Goal: Task Accomplishment & Management: Complete application form

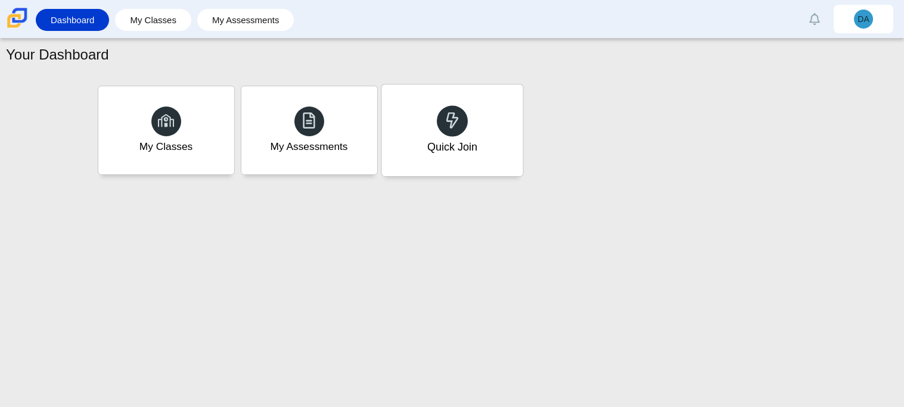
click at [448, 129] on span at bounding box center [452, 120] width 17 height 18
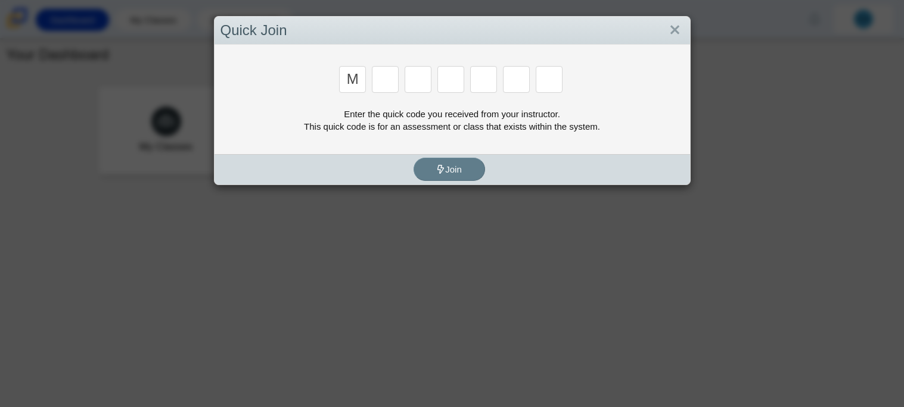
type input "m"
type input "b"
type input "3"
type input "5"
type input "b"
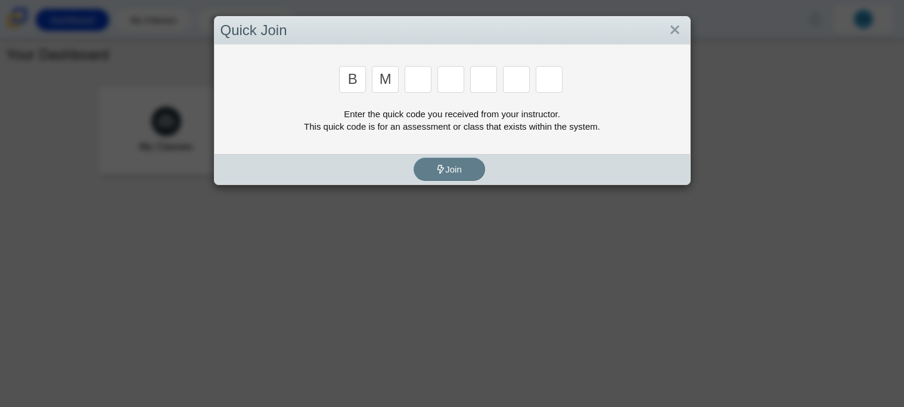
type input "m"
type input "3"
type input "5"
type input "3"
type input "g"
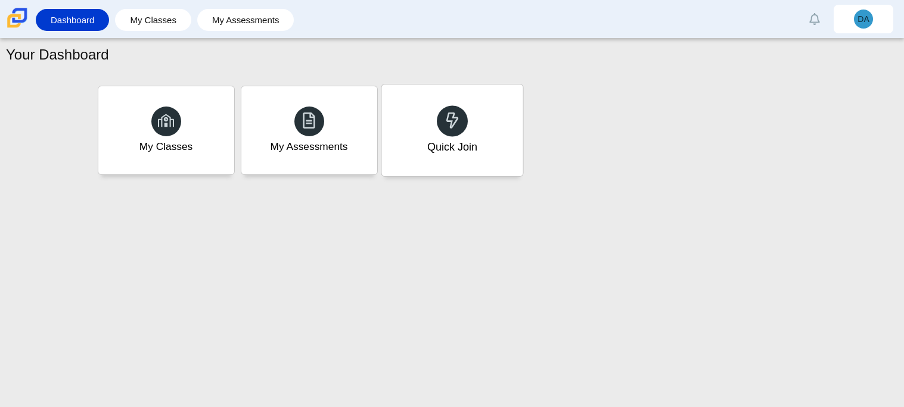
type input "b"
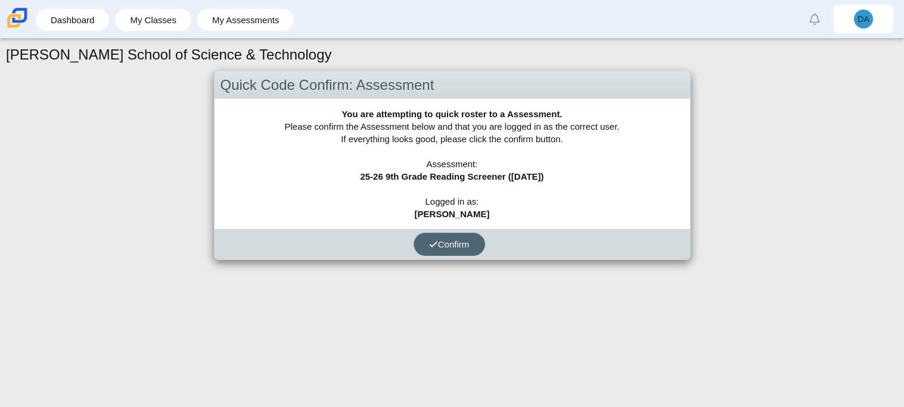
click at [442, 241] on span "Confirm" at bounding box center [449, 244] width 41 height 10
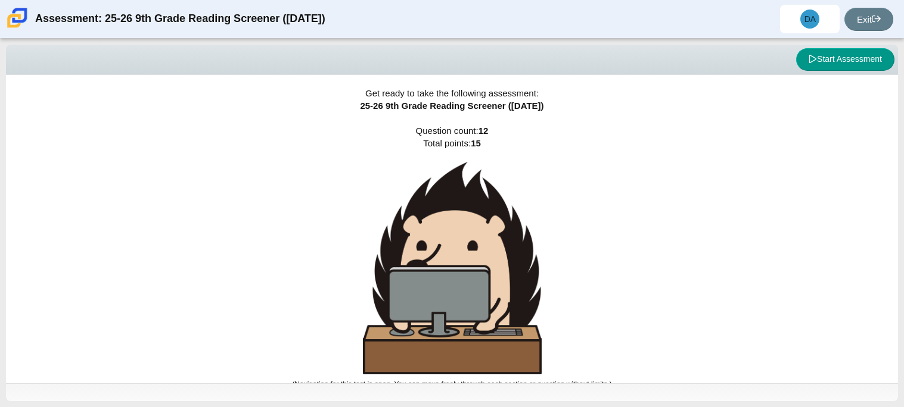
scroll to position [7, 0]
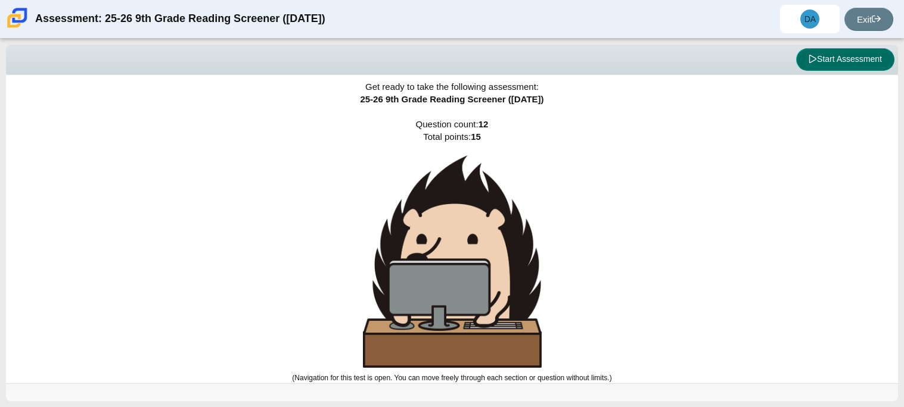
click at [833, 56] on button "Start Assessment" at bounding box center [845, 59] width 98 height 23
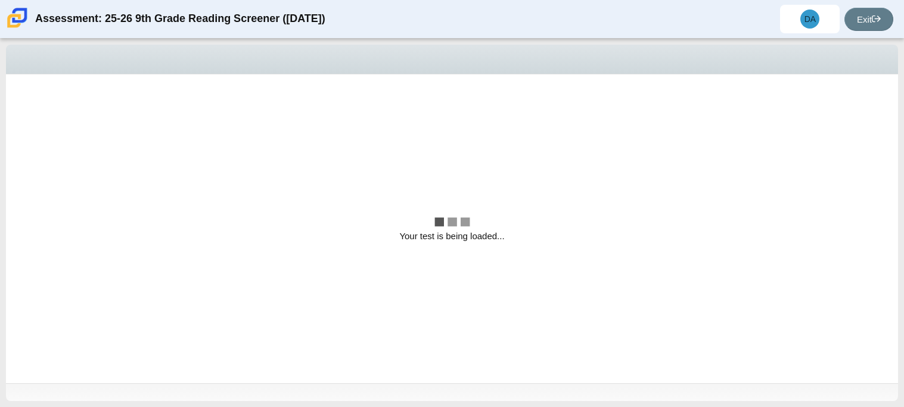
scroll to position [0, 0]
select select "ccc5b315-3c7c-471c-bf90-f22c8299c798"
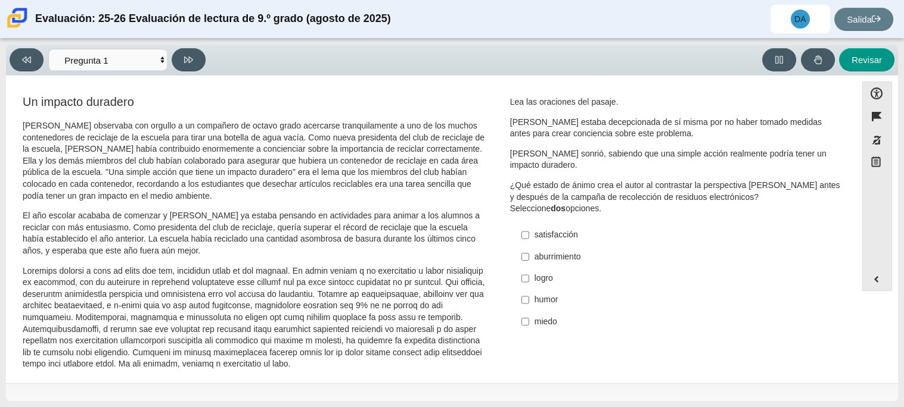
click at [376, 276] on font "Elementos de evaluación" at bounding box center [254, 318] width 462 height 104
click at [516, 276] on label "logro logro" at bounding box center [676, 278] width 327 height 21
click at [521, 276] on input "logro logro" at bounding box center [525, 278] width 8 height 21
checkbox input "true"
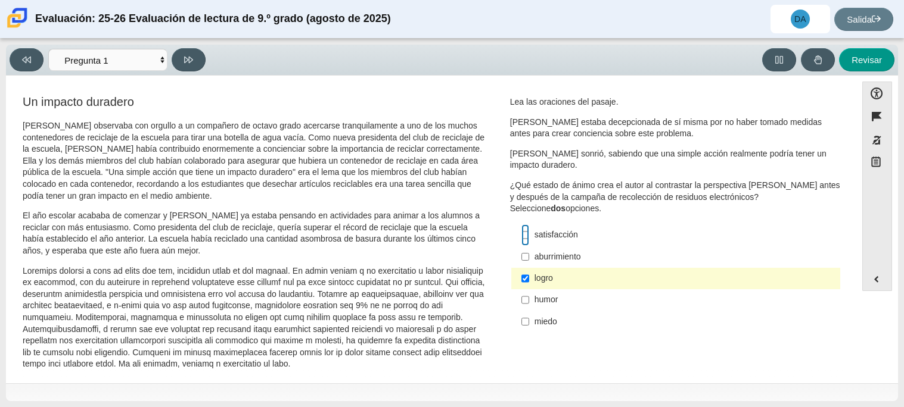
click at [521, 237] on input "satisfacción satisfacción" at bounding box center [525, 235] width 8 height 21
checkbox input "true"
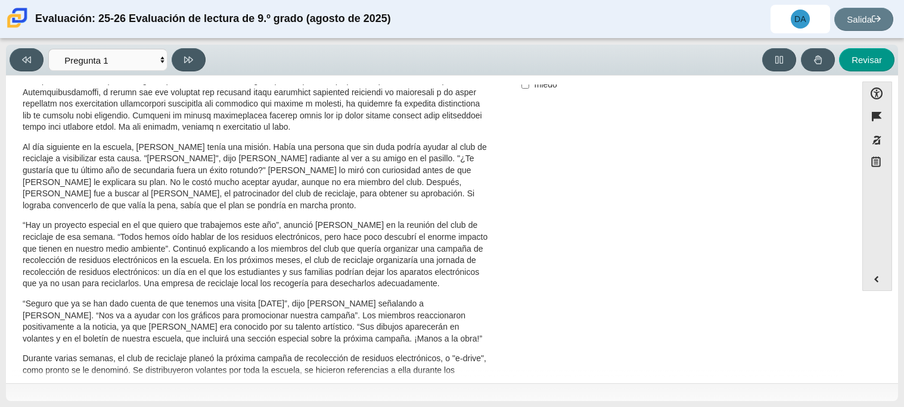
scroll to position [453, 0]
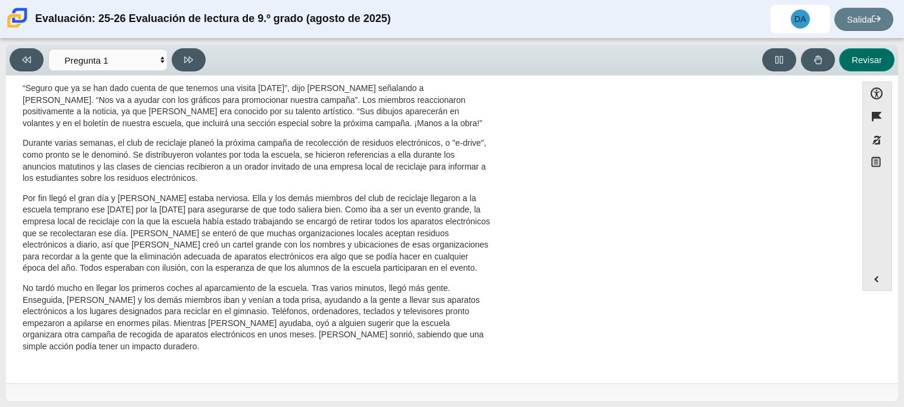
click at [851, 69] on button "Revisar" at bounding box center [866, 59] width 55 height 23
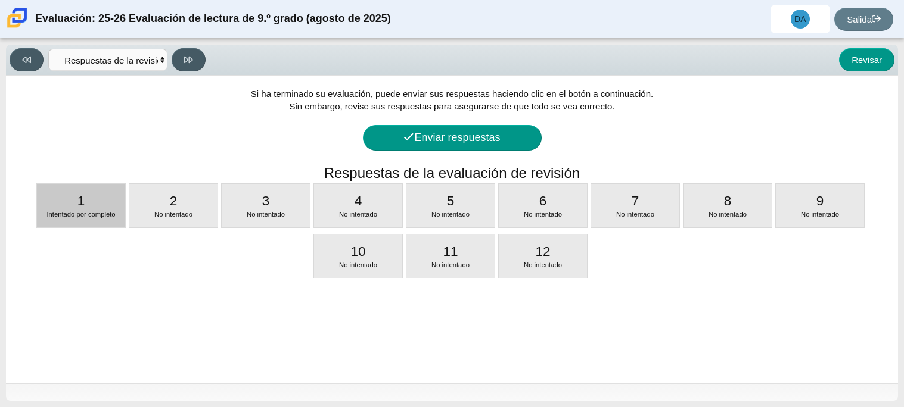
click at [78, 201] on font "1" at bounding box center [81, 201] width 8 height 15
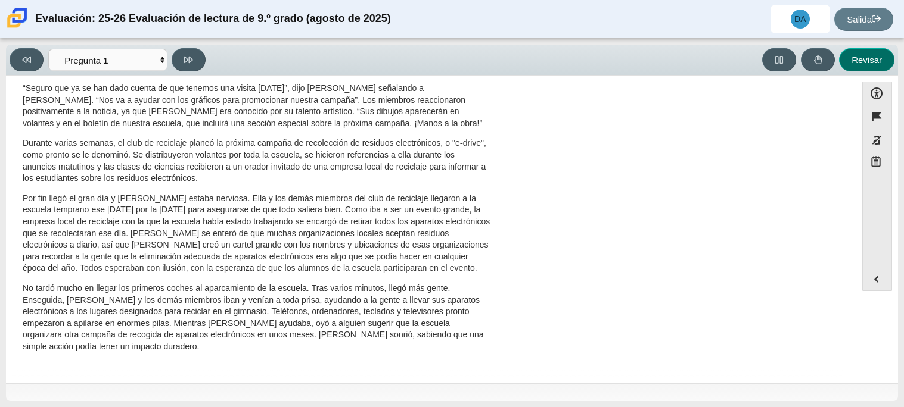
click at [866, 66] on button "Revisar" at bounding box center [866, 59] width 55 height 23
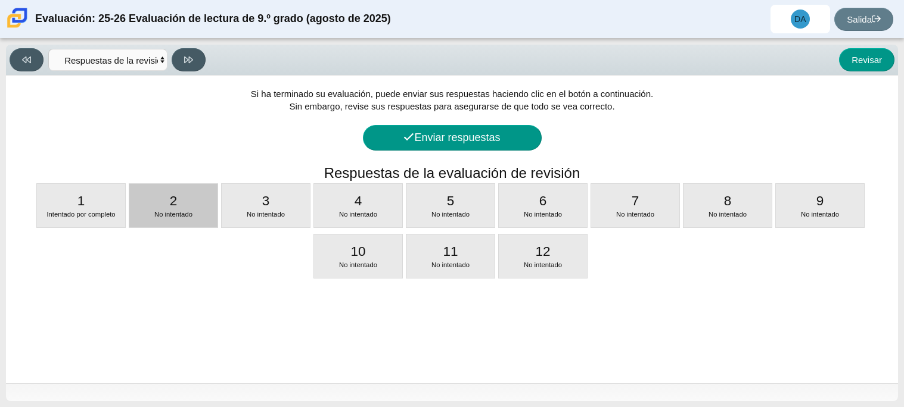
click at [185, 197] on div "2 No intentado" at bounding box center [173, 205] width 88 height 43
select select "0ff64528-ffd7-428d-b192-babfaadd44e8"
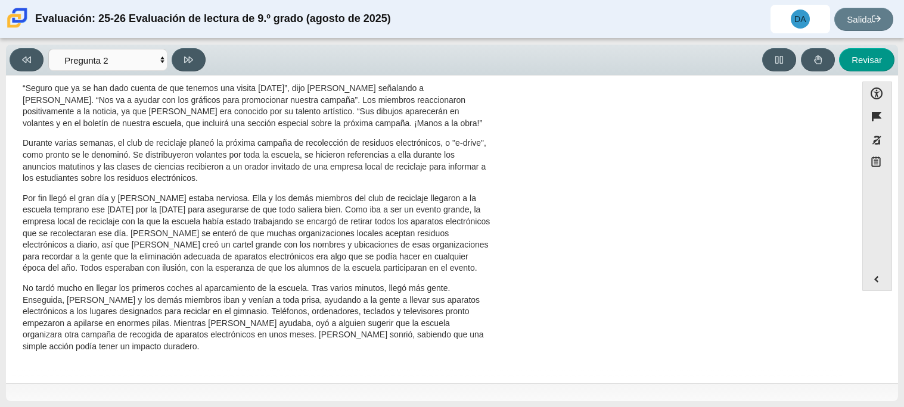
scroll to position [0, 0]
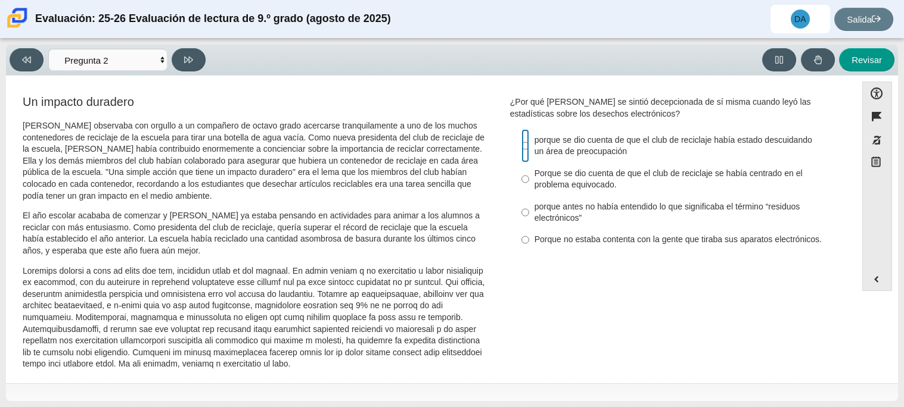
click at [522, 139] on input "porque se dio cuenta de que el club de reciclaje había estado descuidando un ár…" at bounding box center [525, 145] width 8 height 33
radio input "true"
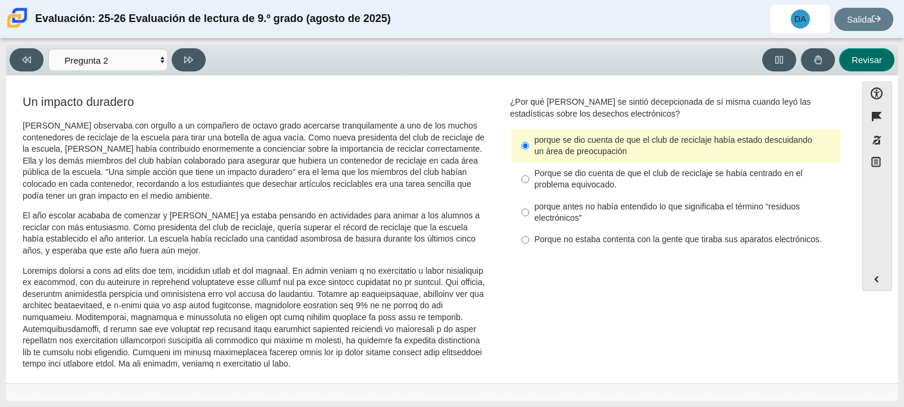
click at [876, 51] on button "Revisar" at bounding box center [866, 59] width 55 height 23
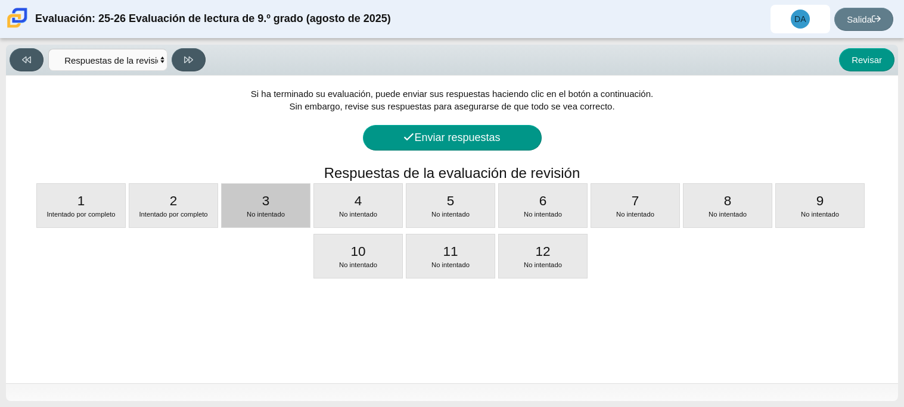
click at [278, 192] on div "3 No intentado" at bounding box center [266, 205] width 88 height 43
select select "7ce3d843-6974-4858-901c-1ff39630e843"
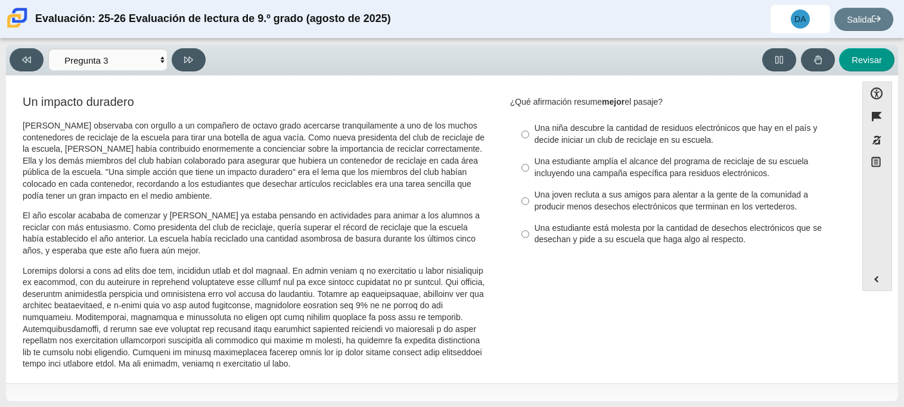
click at [61, 154] on font "Scarlett observaba con orgullo a un compañero de octavo grado acercarse tranqui…" at bounding box center [254, 160] width 462 height 81
click at [521, 237] on input "Una estudiante está molesta por la cantidad de desechos electrónicos que se des…" at bounding box center [525, 234] width 8 height 33
radio input "true"
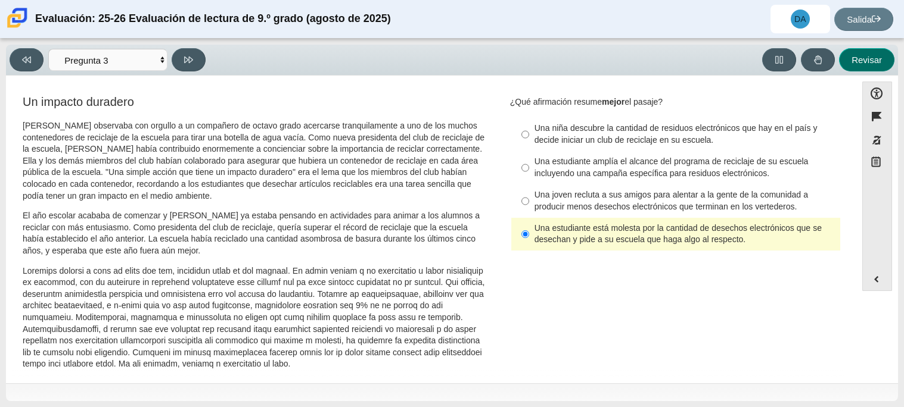
click at [879, 57] on font "Revisar" at bounding box center [866, 60] width 30 height 10
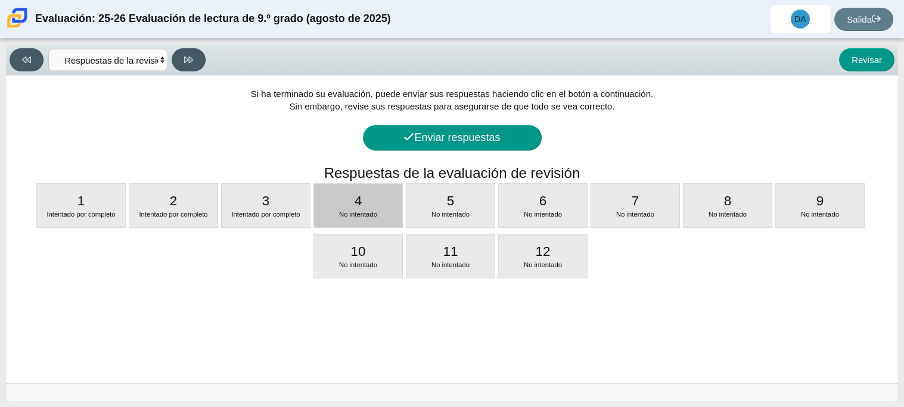
click at [363, 214] on font "No intentado" at bounding box center [358, 214] width 38 height 7
select select "ca9ea0f1-49c5-4bd1-83b0-472c18652b42"
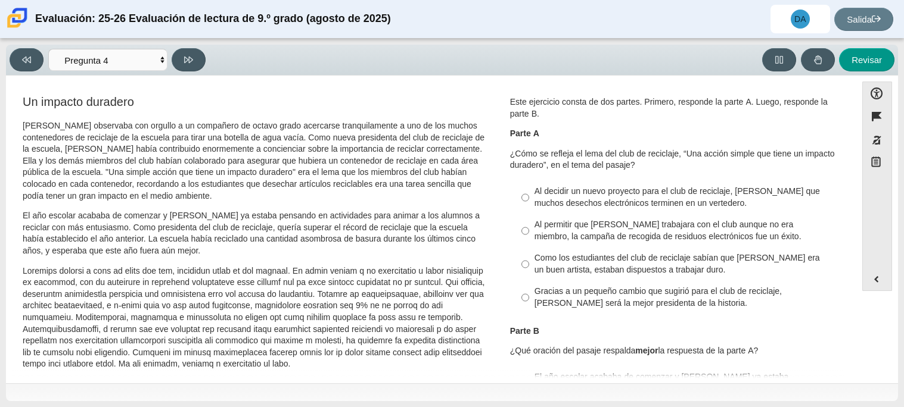
click at [534, 220] on font "Al permitir que Juan Carlos trabajara con el club aunque no era miembro, la cam…" at bounding box center [667, 230] width 267 height 23
click at [529, 220] on input "Al permitir que Juan Carlos trabajara con el club aunque no era miembro, la cam…" at bounding box center [525, 230] width 8 height 33
radio input "true"
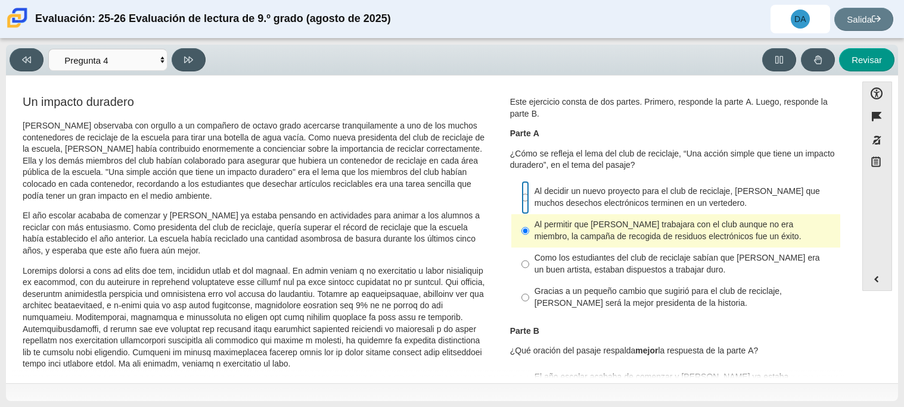
click at [522, 194] on input "Al decidir un nuevo proyecto para el club de reciclaje, Scarlett evita que much…" at bounding box center [525, 197] width 8 height 33
radio input "true"
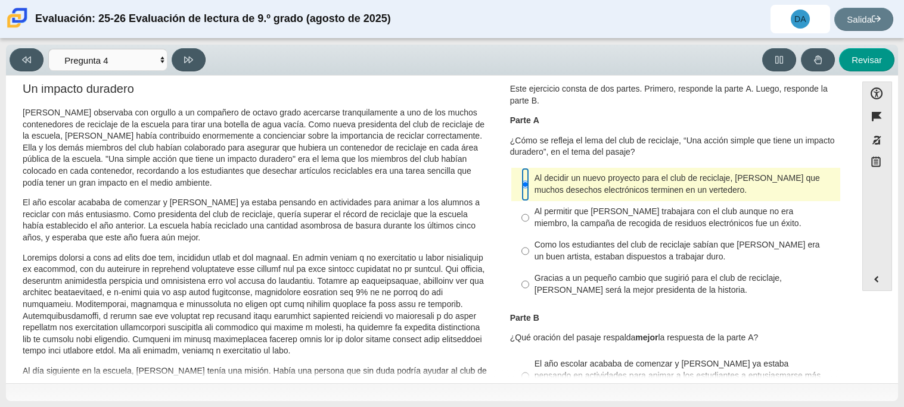
scroll to position [15, 0]
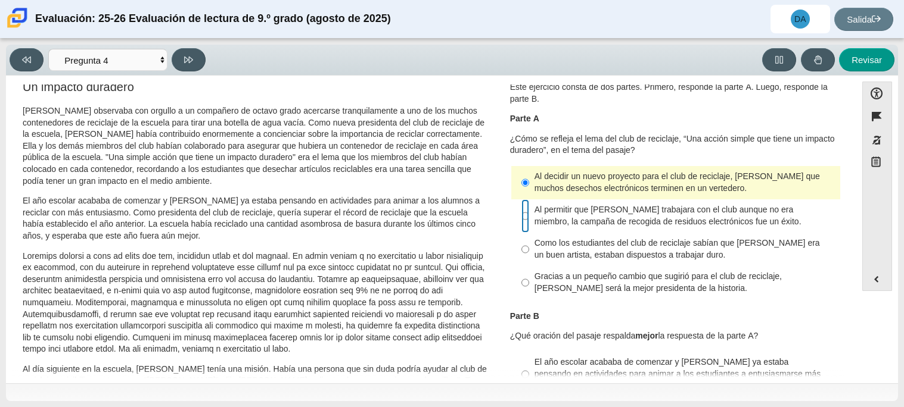
click at [522, 217] on input "Al permitir que Juan Carlos trabajara con el club aunque no era miembro, la cam…" at bounding box center [525, 216] width 8 height 33
radio input "true"
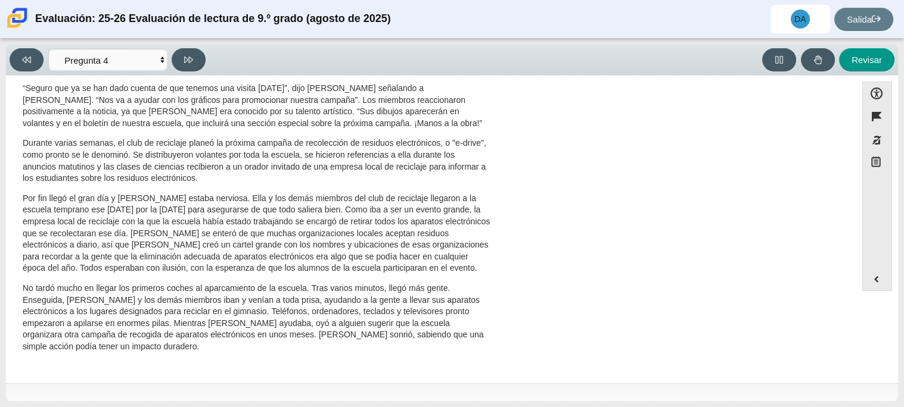
scroll to position [0, 0]
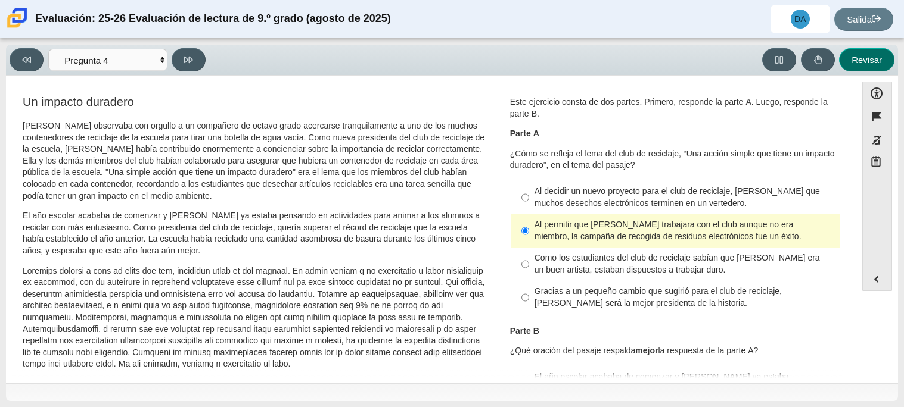
click at [862, 55] on font "Revisar" at bounding box center [866, 60] width 30 height 10
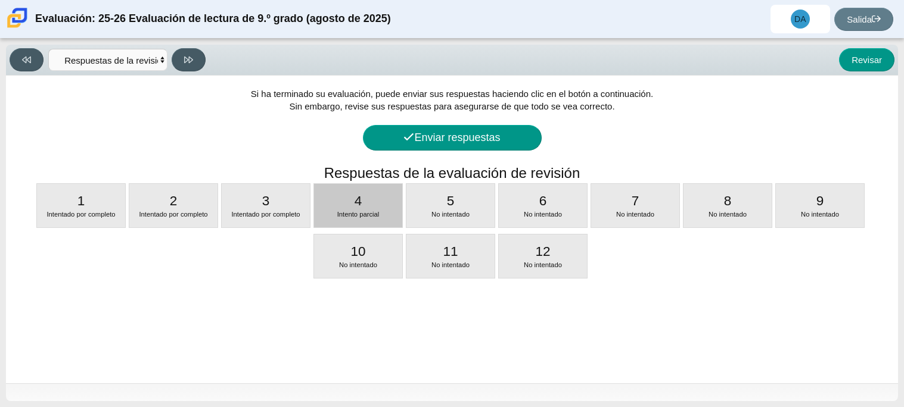
click at [378, 214] on font "Intento parcial" at bounding box center [358, 214] width 42 height 7
select select "ca9ea0f1-49c5-4bd1-83b0-472c18652b42"
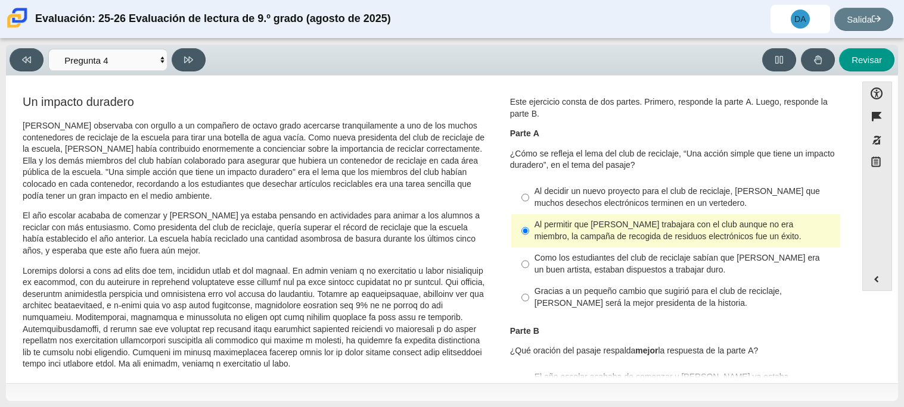
click at [514, 267] on label "Como los estudiantes del club de reciclaje sabían que Juan Carlos era un buen a…" at bounding box center [676, 264] width 327 height 33
click at [521, 267] on input "Como los estudiantes del club de reciclaje sabían que Juan Carlos era un buen a…" at bounding box center [525, 264] width 8 height 33
radio input "true"
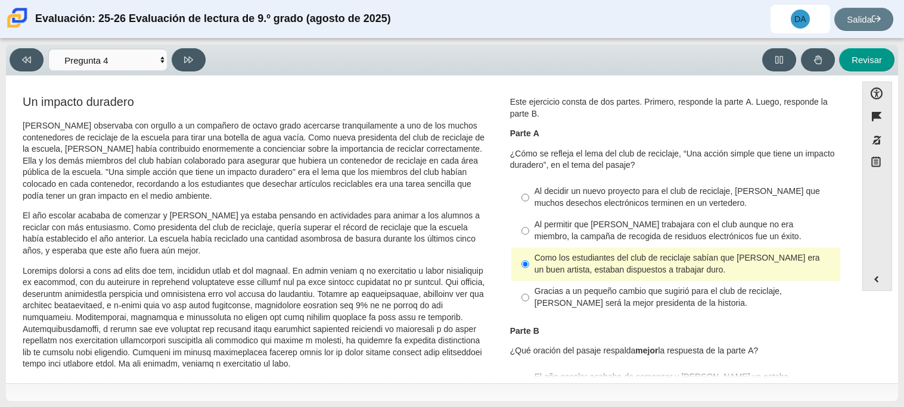
click at [529, 236] on label "Al permitir que Juan Carlos trabajara con el club aunque no era miembro, la cam…" at bounding box center [676, 230] width 327 height 33
click at [529, 236] on input "Al permitir que Juan Carlos trabajara con el club aunque no era miembro, la cam…" at bounding box center [525, 230] width 8 height 33
radio input "true"
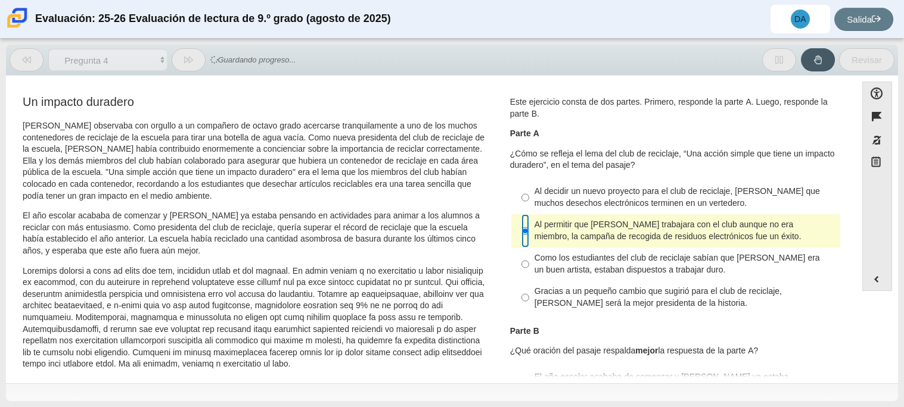
scroll to position [453, 0]
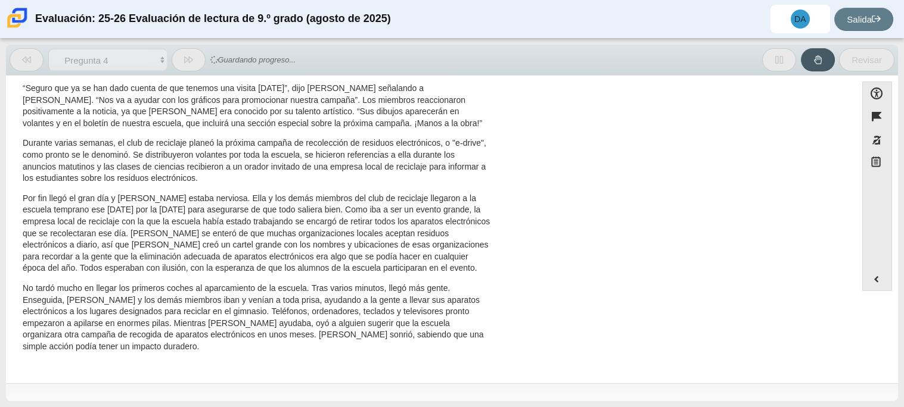
click at [340, 263] on font "Por fin llegó el gran día y Scarlett estaba nerviosa. Ella y los demás miembros…" at bounding box center [256, 233] width 467 height 81
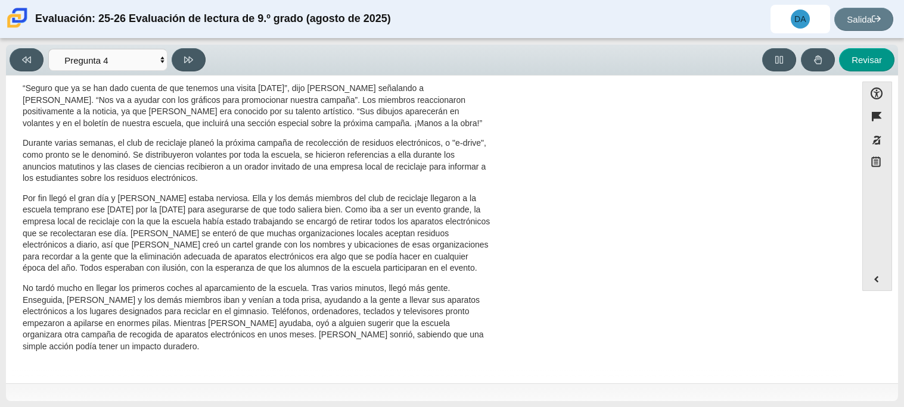
scroll to position [0, 0]
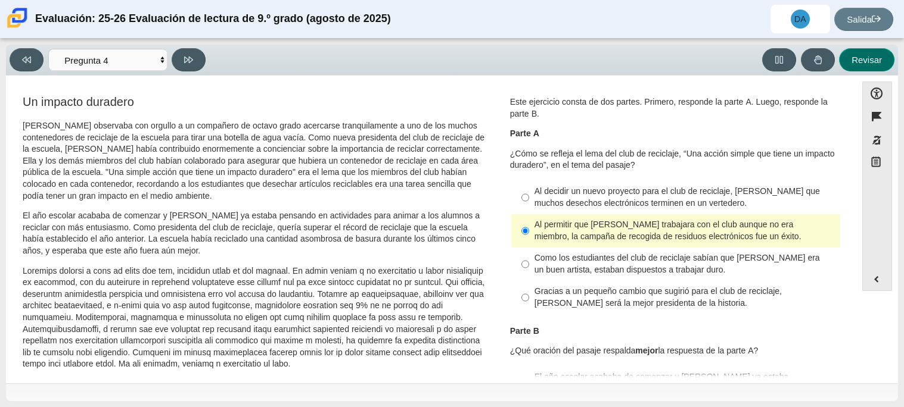
click at [858, 51] on button "Revisar" at bounding box center [866, 59] width 55 height 23
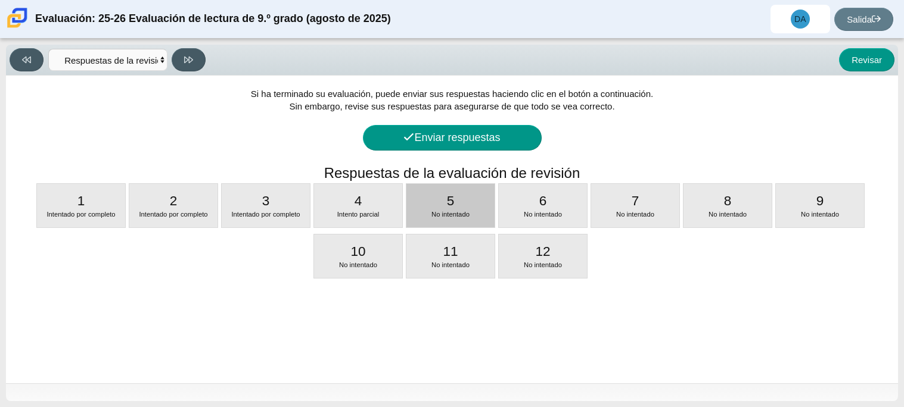
click at [477, 189] on div "5 No intentado" at bounding box center [450, 205] width 88 height 43
select select "e41f1a79-e29f-4095-8030-a53364015bed"
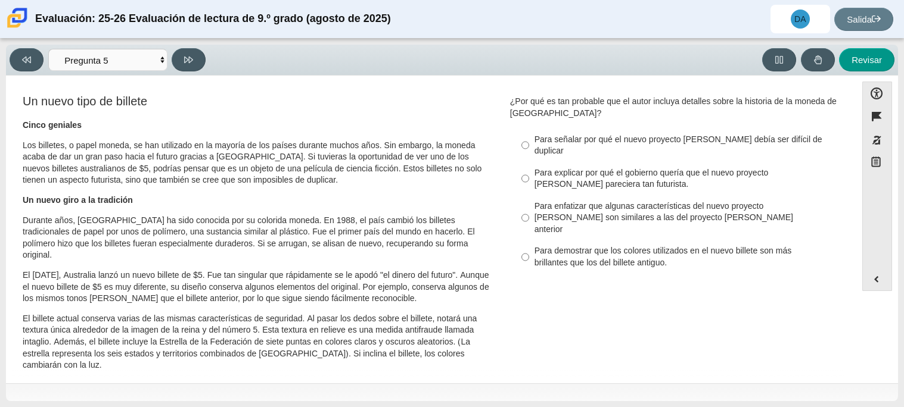
scroll to position [2, 0]
click at [521, 166] on input "Para explicar por qué el gobierno quería que el nuevo proyecto de ley pareciera…" at bounding box center [525, 177] width 8 height 33
radio input "true"
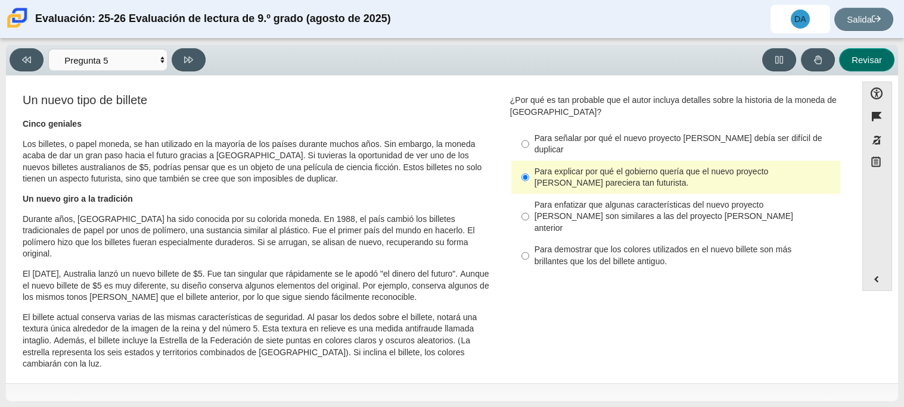
click at [883, 61] on button "Revisar" at bounding box center [866, 59] width 55 height 23
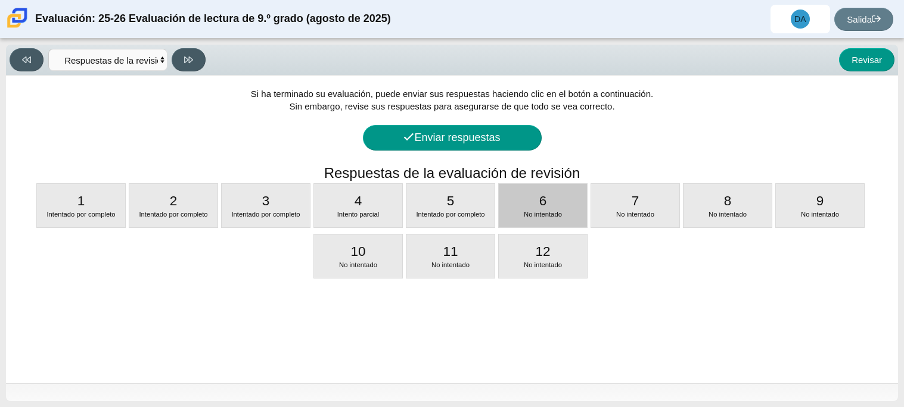
click at [548, 204] on div "6 No intentado" at bounding box center [543, 205] width 88 height 43
select select "69146e31-7b3d-4a3e-9ce6-f30c24342ae0"
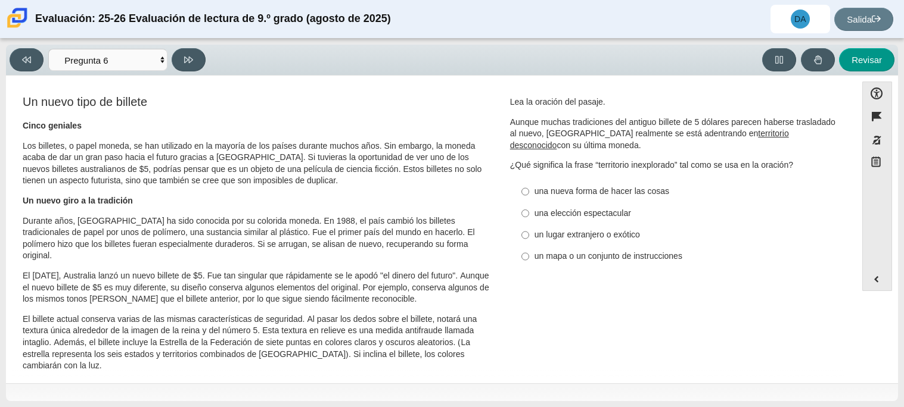
click at [505, 176] on div "Pregunta Lea la oración del pasaje. Aunque muchas tradiciones del antiguo bille…" at bounding box center [675, 185] width 349 height 182
click at [527, 187] on label "una nueva forma de hacer las cosas una nueva forma de hacer las cosas" at bounding box center [676, 191] width 327 height 21
click at [527, 187] on input "una nueva forma de hacer las cosas una nueva forma de hacer las cosas" at bounding box center [525, 191] width 8 height 21
radio input "true"
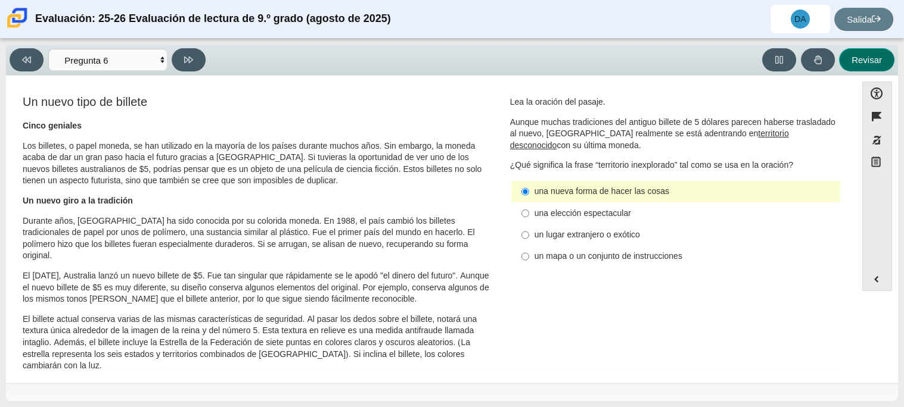
click at [880, 63] on font "Revisar" at bounding box center [866, 60] width 30 height 10
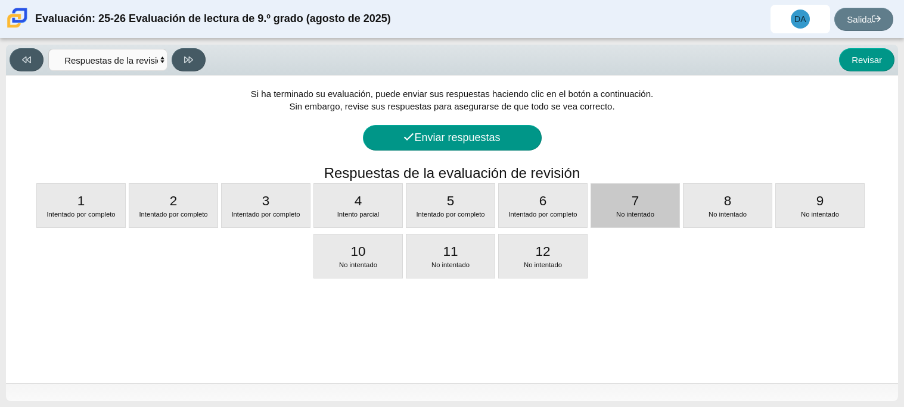
click at [633, 208] on font "7" at bounding box center [635, 201] width 8 height 15
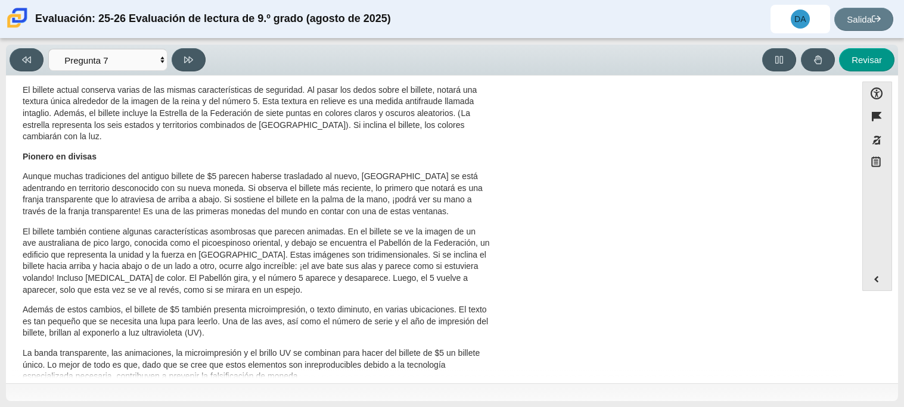
scroll to position [0, 0]
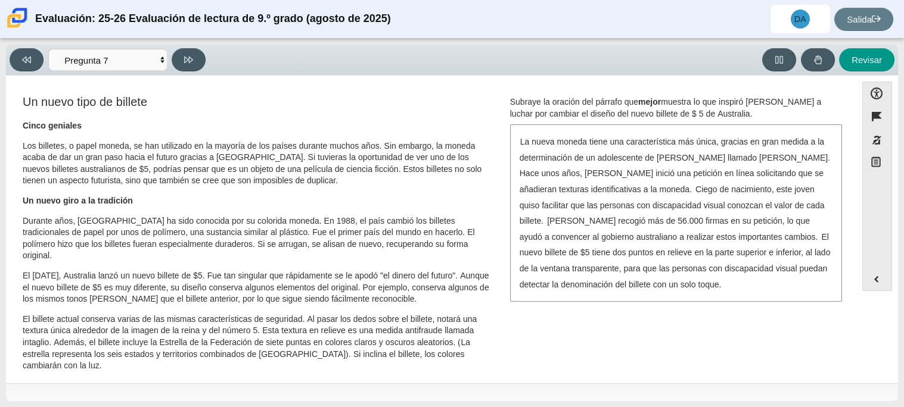
click at [704, 180] on div "La nueva moneda tiene una característica más única, gracias en gran medida a la…" at bounding box center [675, 213] width 329 height 175
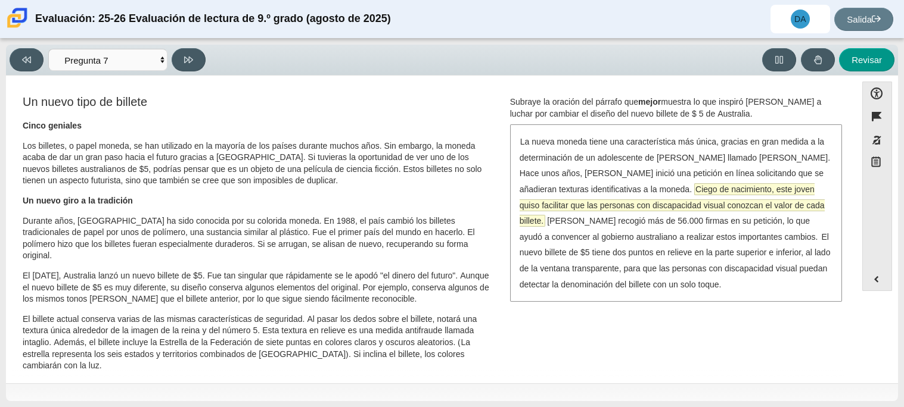
click at [667, 195] on span "Ciego de nacimiento, este joven quiso facilitar que las personas con discapacid…" at bounding box center [671, 204] width 305 height 43
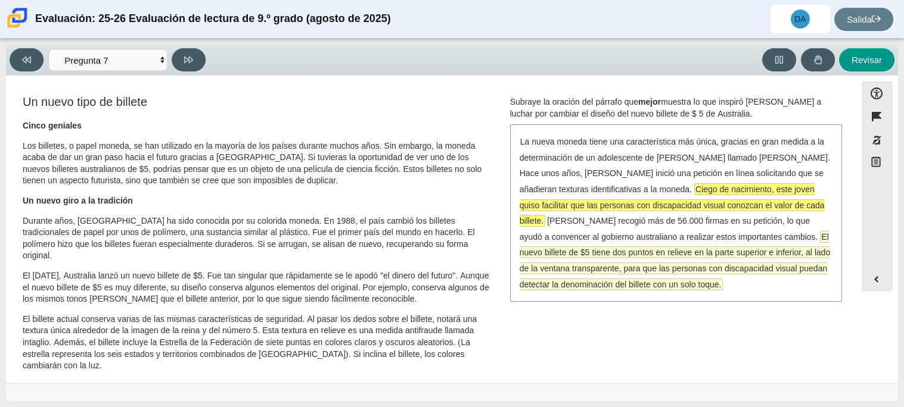
click at [642, 263] on font "El nuevo billete de $5 tiene dos puntos en relieve en la parte superior e infer…" at bounding box center [674, 261] width 311 height 58
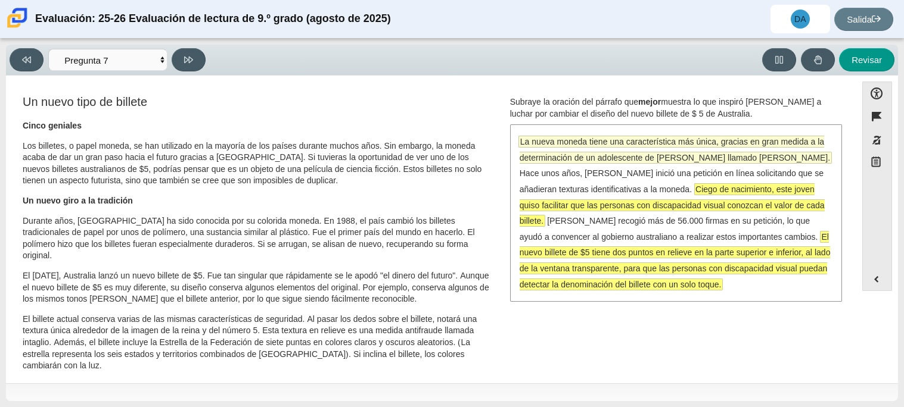
click at [582, 141] on font "La nueva moneda tiene una característica más única, gracias en gran medida a la…" at bounding box center [674, 149] width 310 height 27
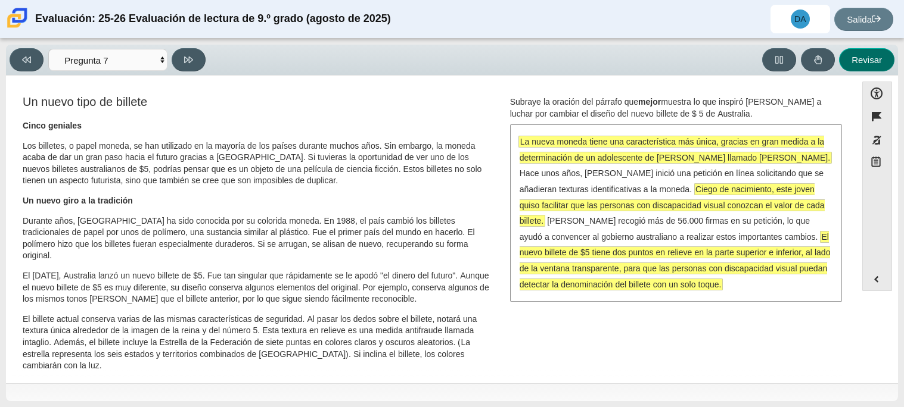
click at [878, 51] on button "Revisar" at bounding box center [866, 59] width 55 height 23
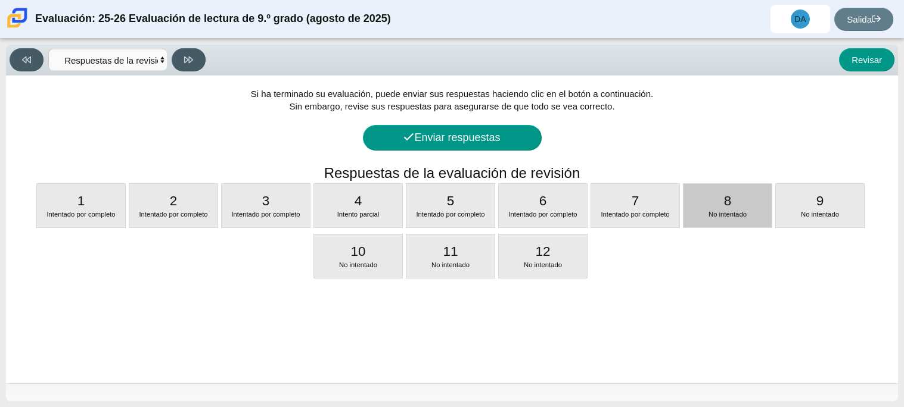
click at [727, 200] on font "8" at bounding box center [728, 201] width 8 height 15
select select "ea8338c2-a6a3-418e-a305-2b963b54a290"
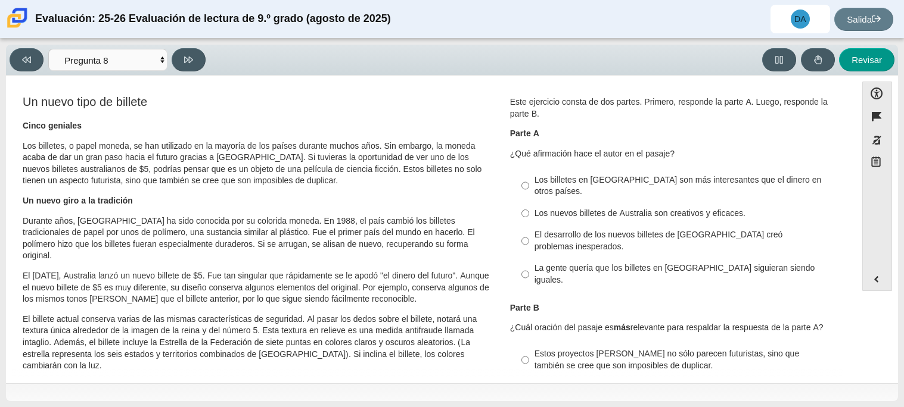
click at [529, 203] on label "Los nuevos billetes de Australia son creativos y eficaces. Los nuevos billetes …" at bounding box center [676, 213] width 327 height 21
click at [529, 203] on input "Los nuevos billetes de Australia son creativos y eficaces. Los nuevos billetes …" at bounding box center [525, 213] width 8 height 21
radio input "true"
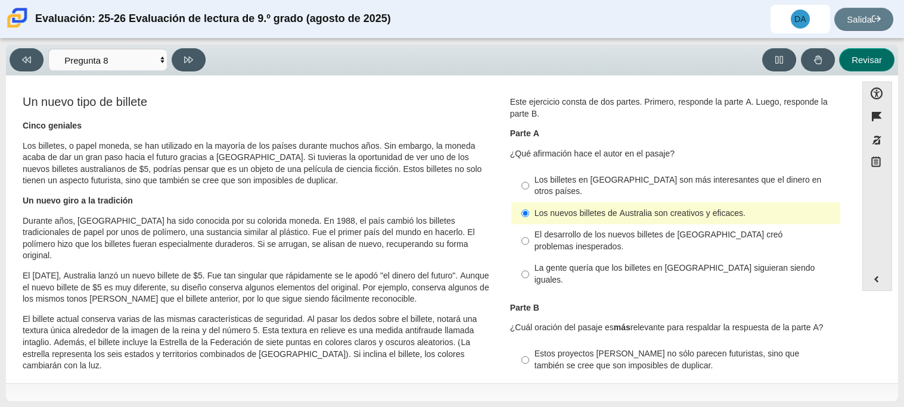
click at [874, 65] on button "Revisar" at bounding box center [866, 59] width 55 height 23
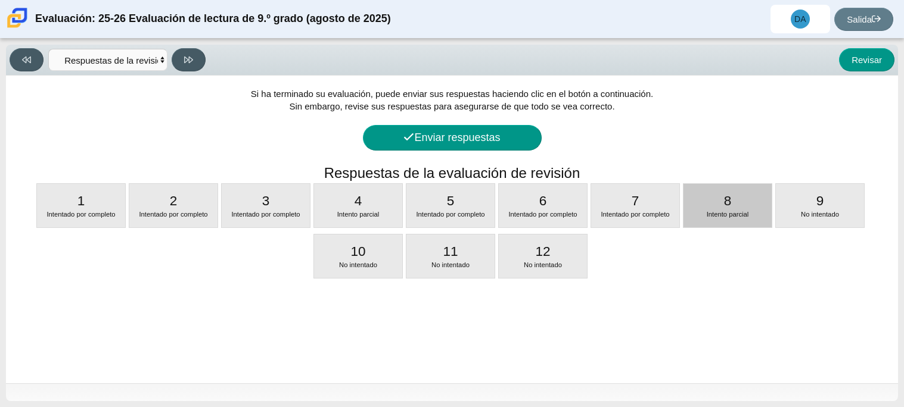
click at [753, 208] on div "8 Intento parcial" at bounding box center [727, 205] width 88 height 43
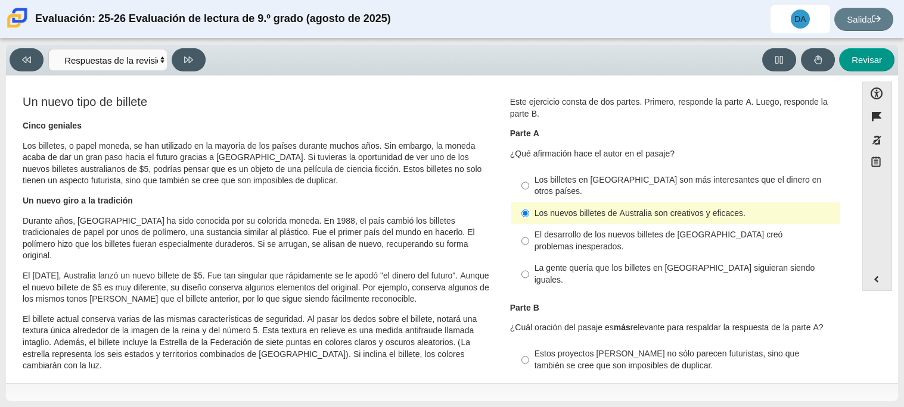
select select "ea8338c2-a6a3-418e-a305-2b963b54a290"
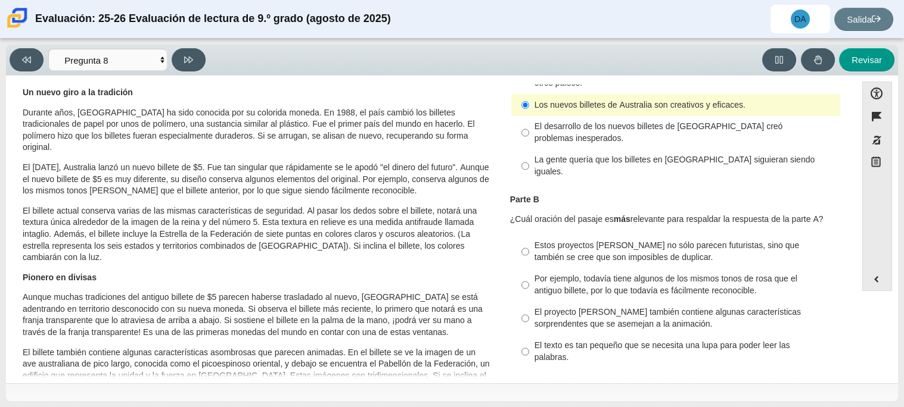
scroll to position [110, 0]
click at [690, 272] on font "Por ejemplo, todavía tiene algunos de los mismos tonos de rosa que el antiguo b…" at bounding box center [665, 283] width 263 height 23
click at [529, 267] on input "Por ejemplo, todavía tiene algunos de los mismos tonos de rosa que el antiguo b…" at bounding box center [525, 283] width 8 height 33
radio input "true"
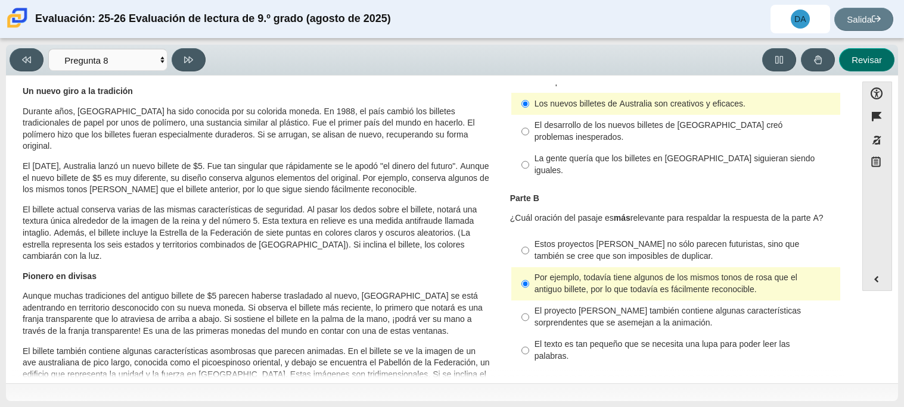
click at [880, 67] on button "Revisar" at bounding box center [866, 59] width 55 height 23
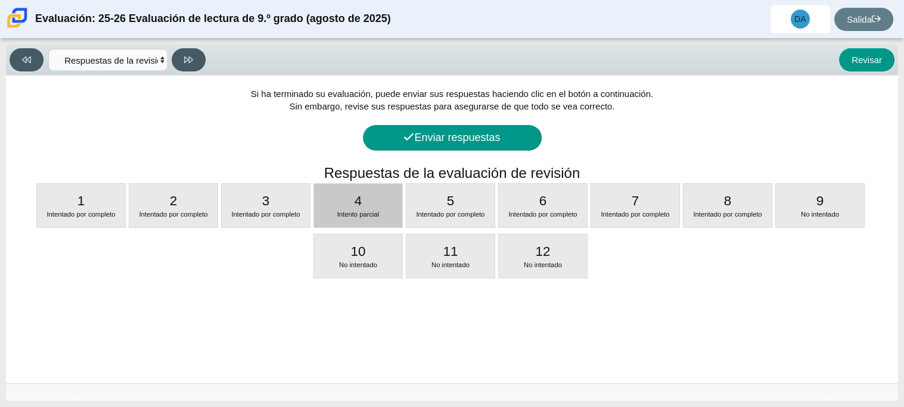
click at [360, 203] on font "4" at bounding box center [358, 201] width 8 height 15
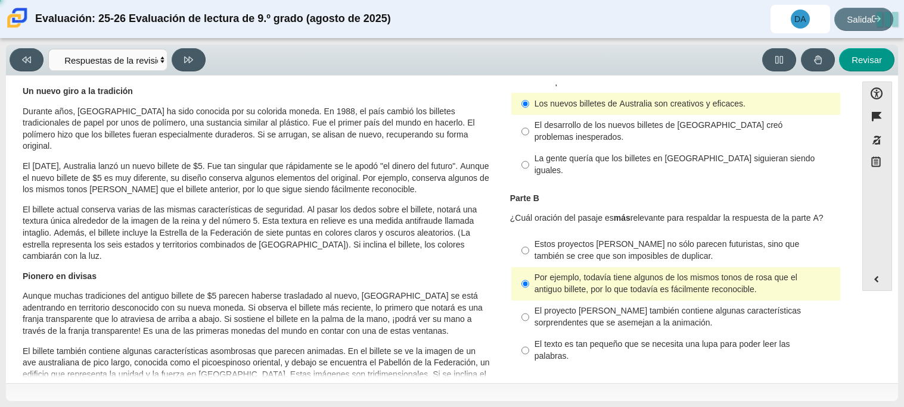
select select "ca9ea0f1-49c5-4bd1-83b0-472c18652b42"
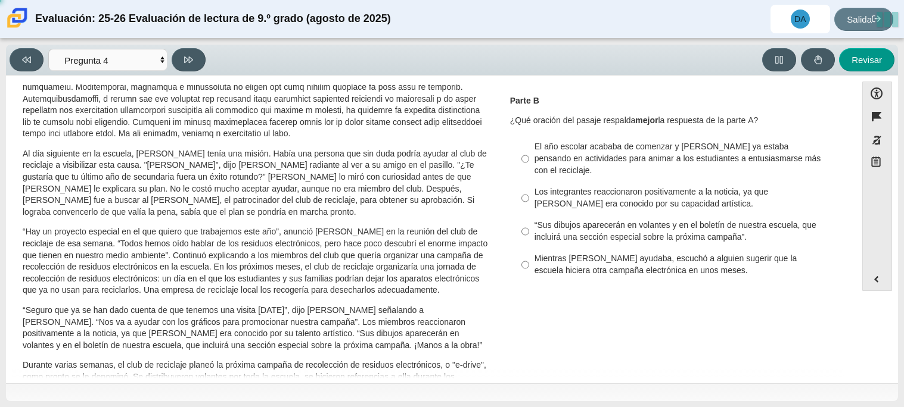
scroll to position [231, 0]
click at [522, 161] on input "El año escolar acababa de comenzar y Scarlett ya estaba pensando en actividades…" at bounding box center [525, 158] width 8 height 45
radio input "true"
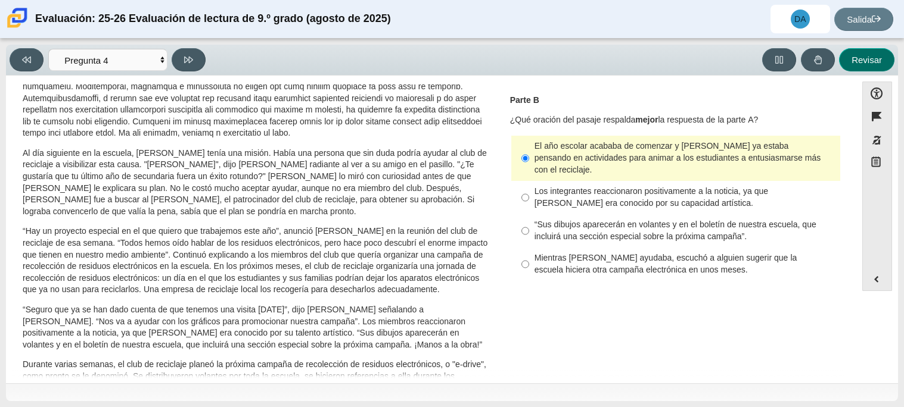
click at [891, 63] on button "Revisar" at bounding box center [866, 59] width 55 height 23
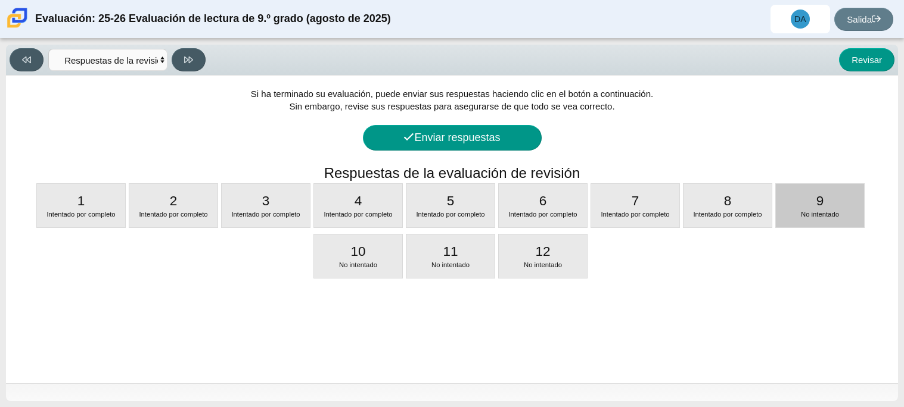
click at [821, 206] on font "9" at bounding box center [820, 201] width 8 height 15
select select "89f058d6-b15c-4ef5-a4b3-fdaffb8868b6"
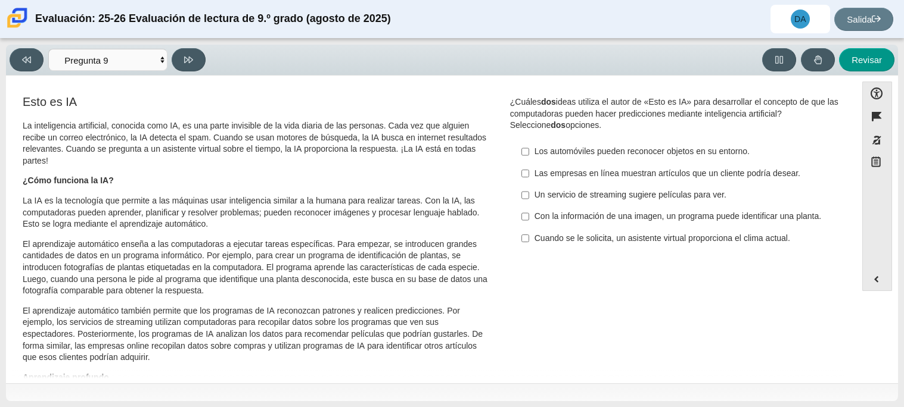
scroll to position [2, 0]
click at [522, 217] on input "Con la información de una imagen, un programa puede identificar una planta. Con…" at bounding box center [525, 214] width 8 height 21
checkbox input "true"
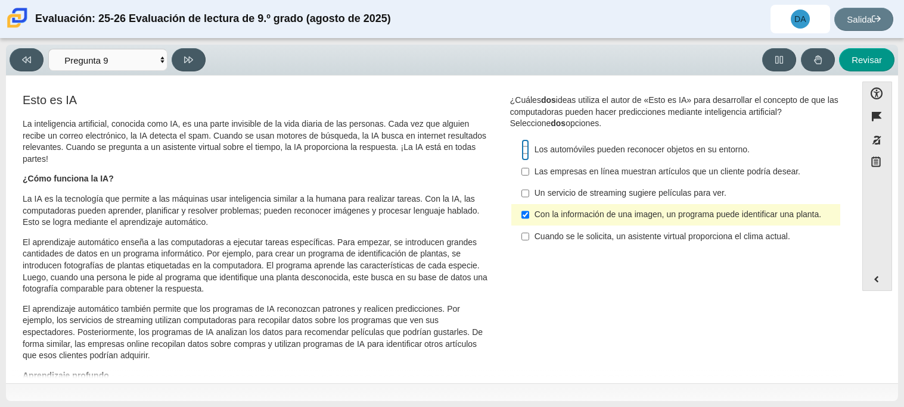
click at [522, 145] on input "Los automóviles pueden reconocer objetos en su entorno. Los automóviles pueden …" at bounding box center [525, 149] width 8 height 21
checkbox input "true"
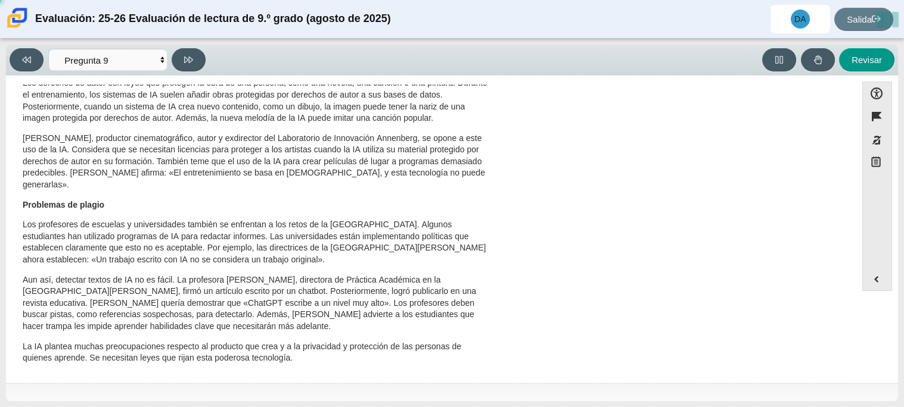
scroll to position [0, 0]
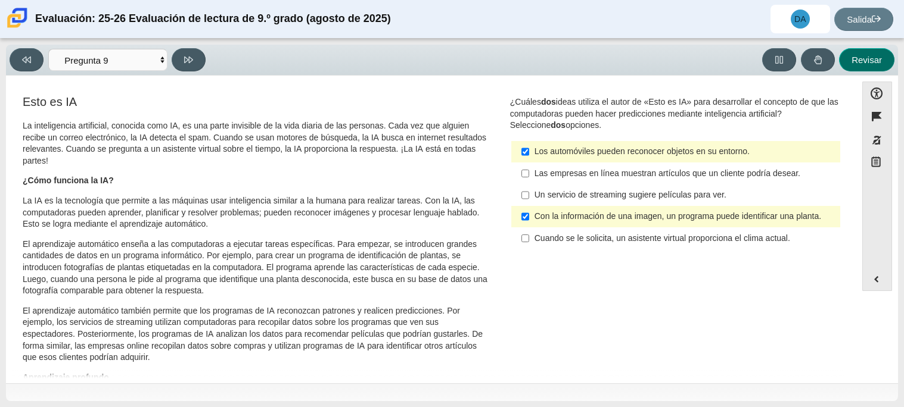
click at [867, 69] on button "Revisar" at bounding box center [866, 59] width 55 height 23
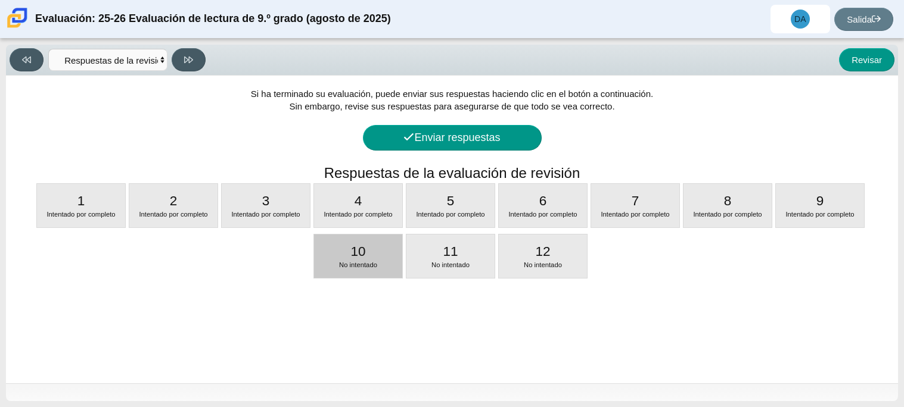
click at [378, 250] on div "10 No intentado" at bounding box center [358, 256] width 88 height 43
select select "cdf3c14e-a918-44d1-9b63-3db0fa81641e"
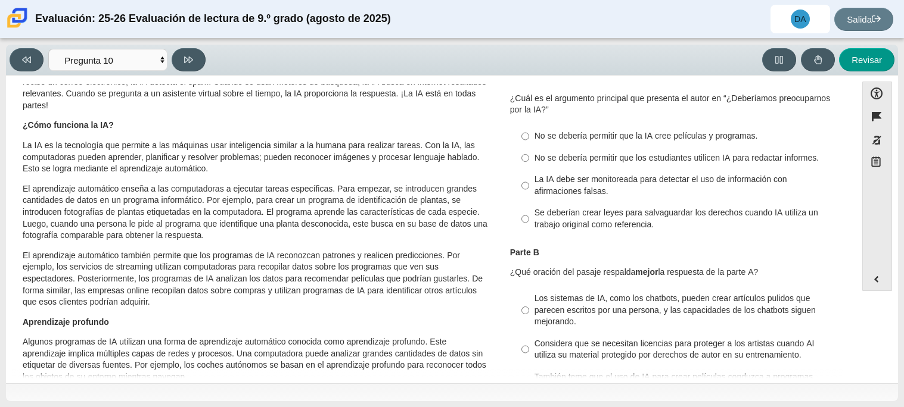
scroll to position [31, 0]
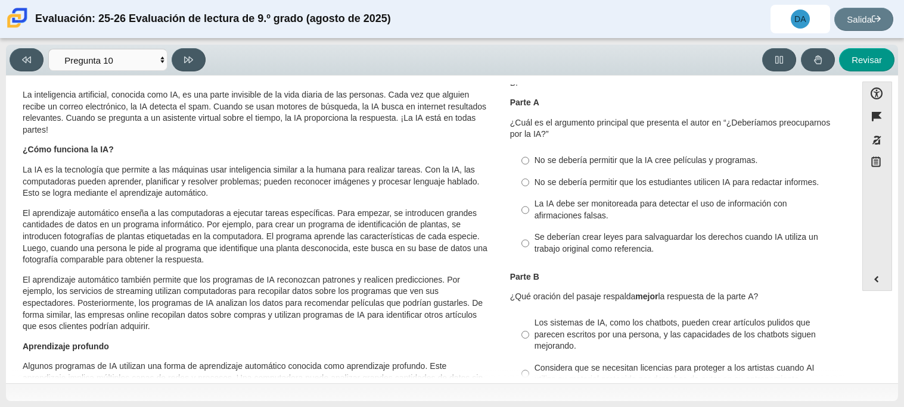
click at [709, 198] on font "La IA debe ser monitoreada para detectar el uso de información con afirmaciones…" at bounding box center [660, 209] width 253 height 23
click at [529, 198] on input "La IA debe ser monitoreada para detectar el uso de información con afirmaciones…" at bounding box center [525, 210] width 8 height 33
radio input "true"
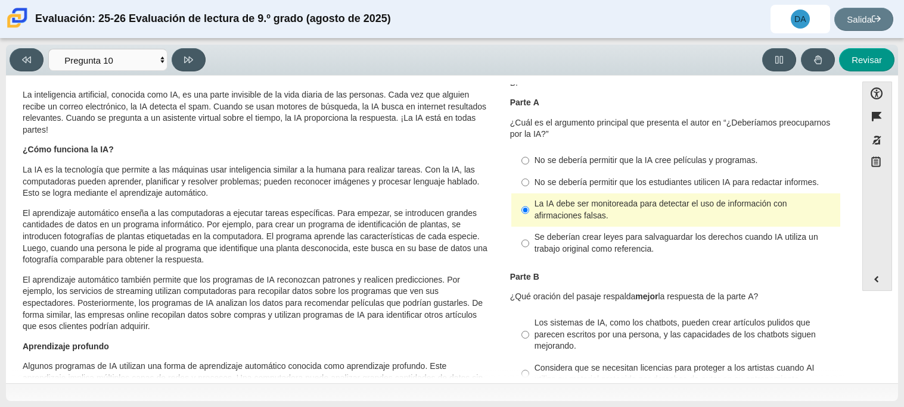
click at [623, 251] on font "Se deberían crear leyes para salvaguardar los derechos cuando IA utiliza un tra…" at bounding box center [676, 243] width 284 height 23
click at [529, 251] on input "Se deberían crear leyes para salvaguardar los derechos cuando IA utiliza un tra…" at bounding box center [525, 243] width 8 height 33
radio input "true"
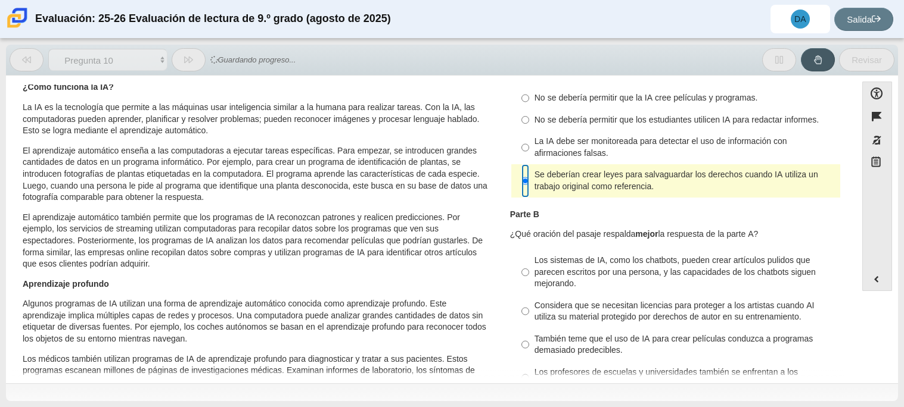
scroll to position [0, 0]
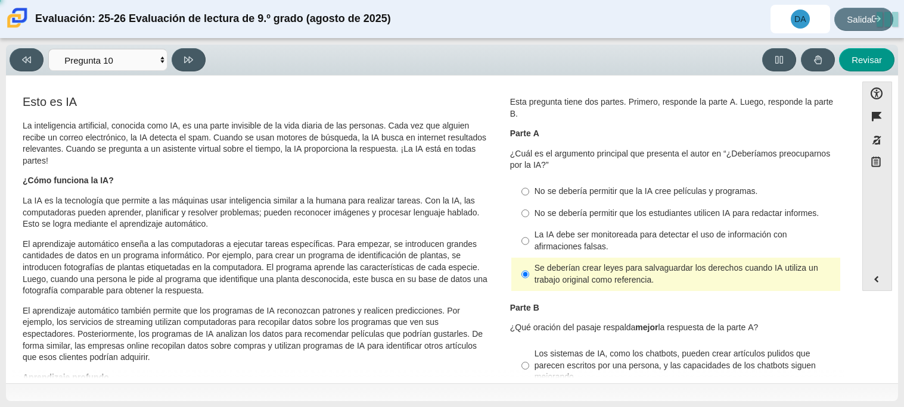
click at [619, 246] on div "La IA debe ser monitoreada para detectar el uso de información con afirmaciones…" at bounding box center [684, 240] width 301 height 23
click at [529, 246] on input "La IA debe ser monitoreada para detectar el uso de información con afirmaciones…" at bounding box center [525, 241] width 8 height 33
radio input "true"
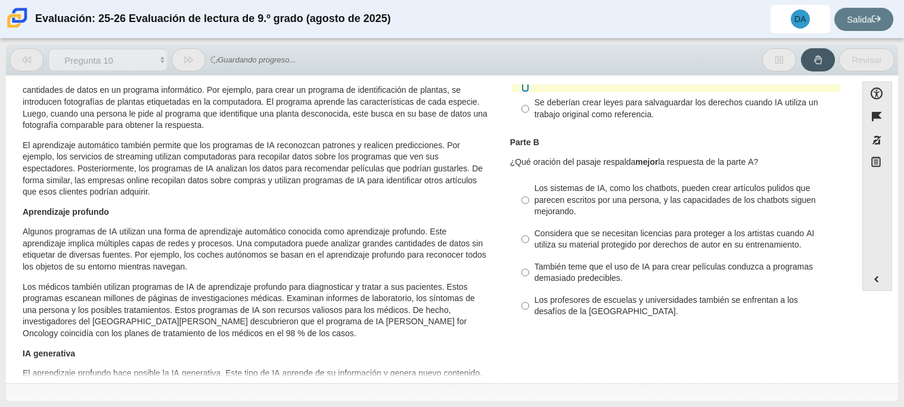
scroll to position [169, 0]
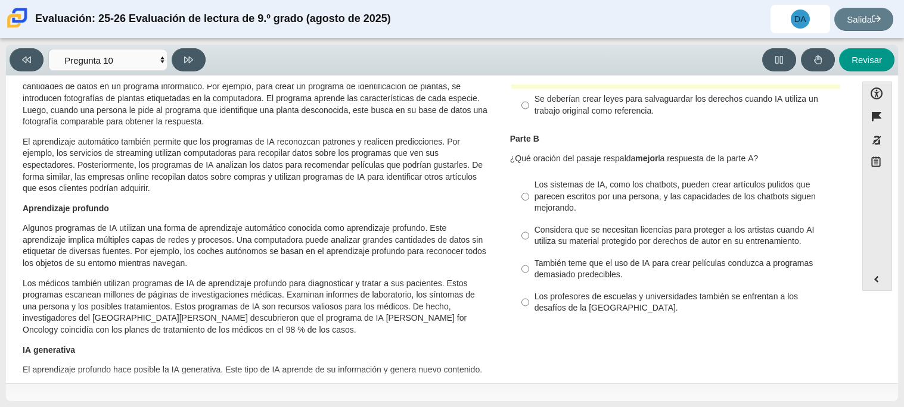
click at [608, 269] on font "También teme que el uso de IA para crear películas conduzca a programas demasia…" at bounding box center [673, 269] width 278 height 23
click at [529, 269] on input "También teme que el uso de IA para crear películas conduzca a programas demasia…" at bounding box center [525, 269] width 8 height 33
radio input "true"
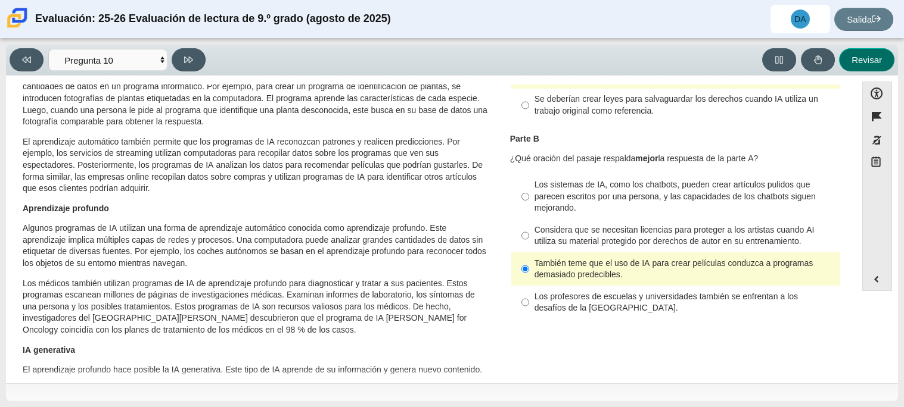
click at [852, 55] on font "Revisar" at bounding box center [866, 60] width 30 height 10
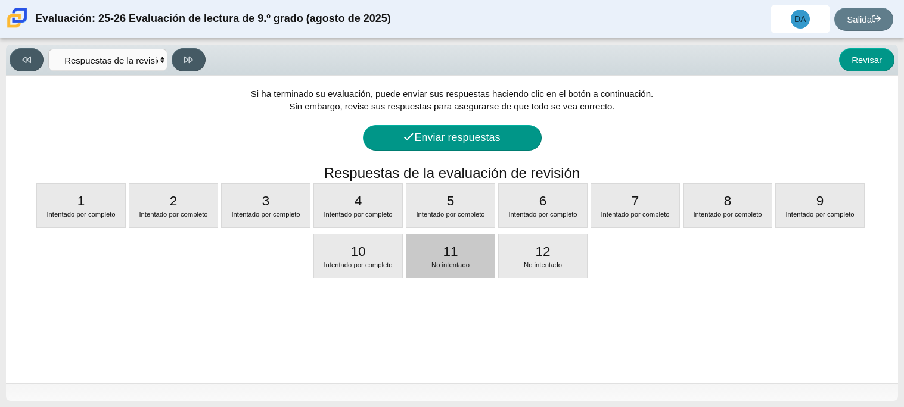
click at [428, 266] on div "No intentado" at bounding box center [450, 266] width 88 height 10
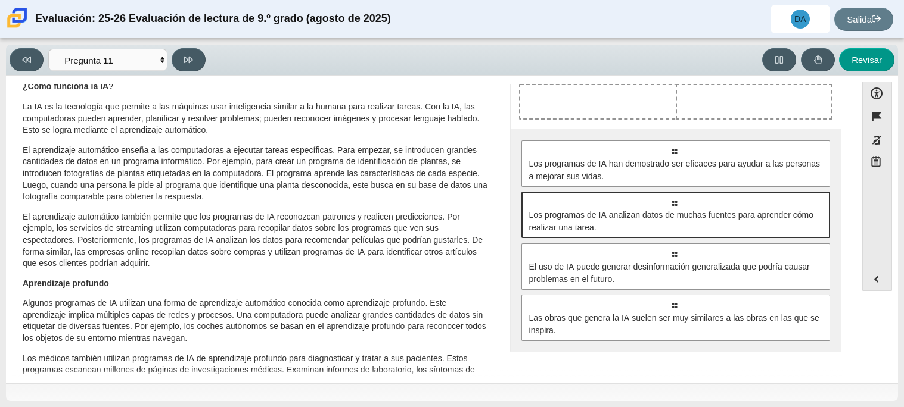
scroll to position [94, 0]
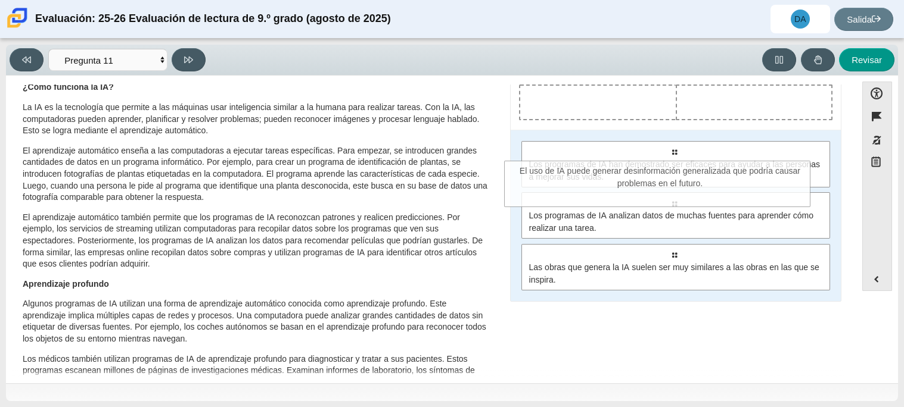
drag, startPoint x: 739, startPoint y: 284, endPoint x: 810, endPoint y: 79, distance: 217.4
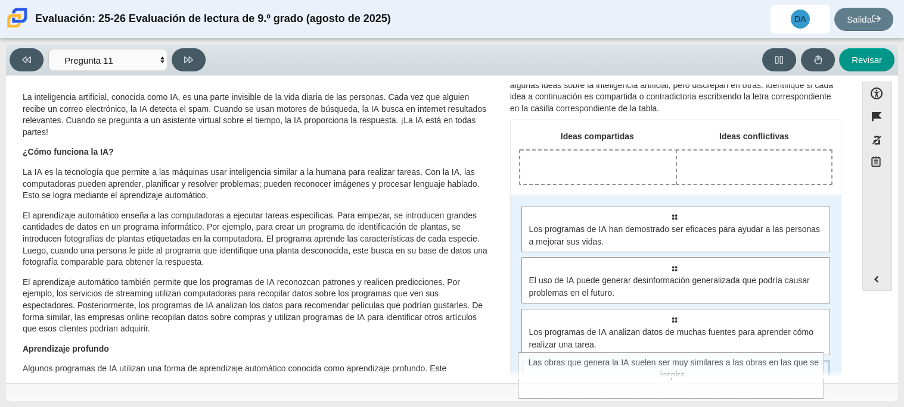
scroll to position [63, 0]
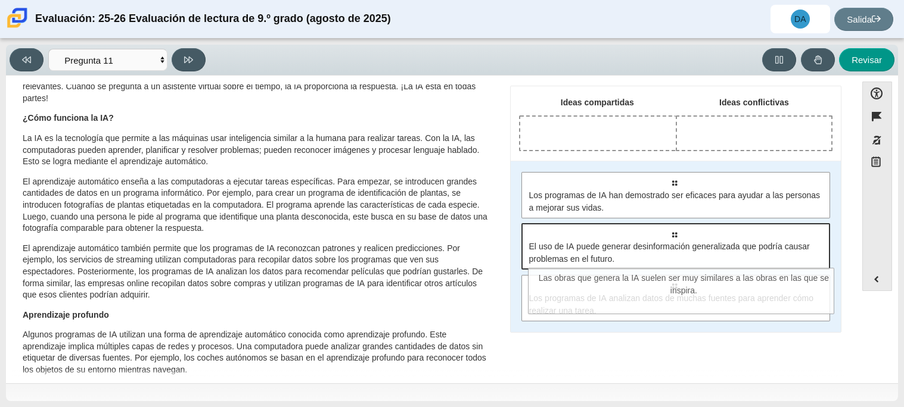
drag, startPoint x: 719, startPoint y: 362, endPoint x: 730, endPoint y: 269, distance: 93.5
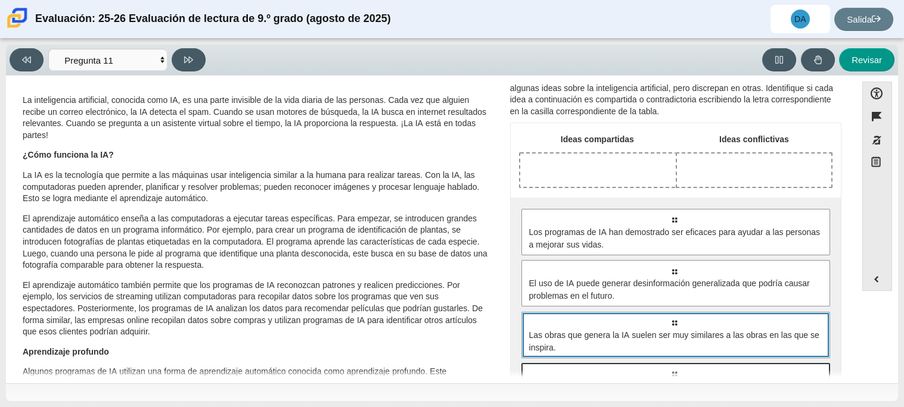
scroll to position [20, 0]
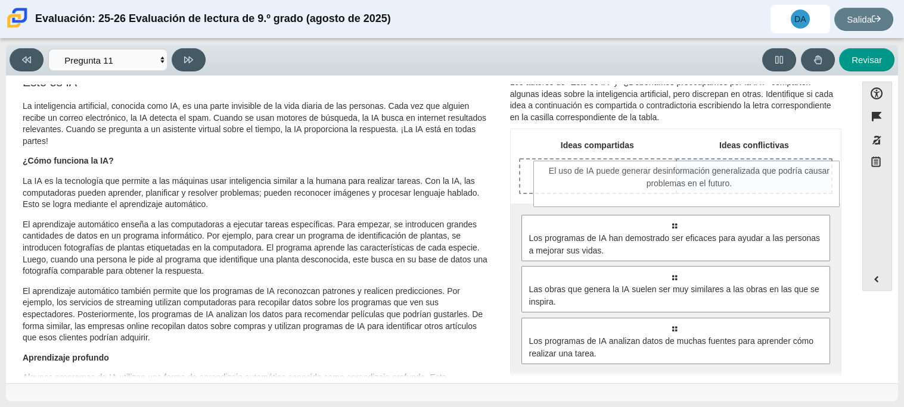
drag, startPoint x: 723, startPoint y: 291, endPoint x: 739, endPoint y: 186, distance: 106.1
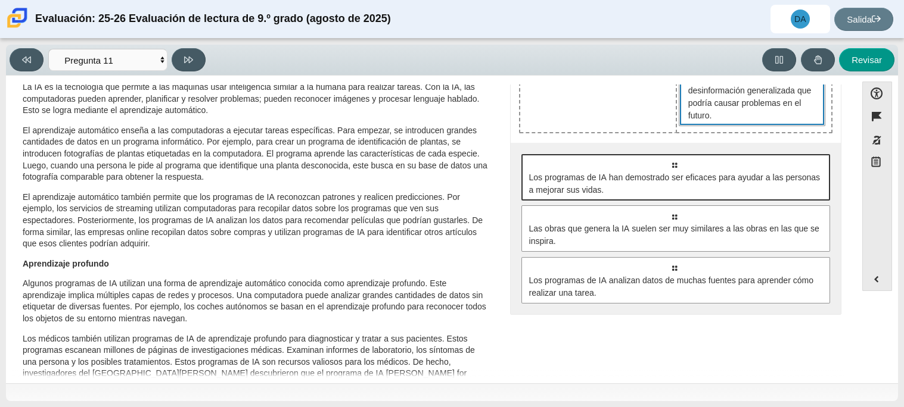
scroll to position [113, 0]
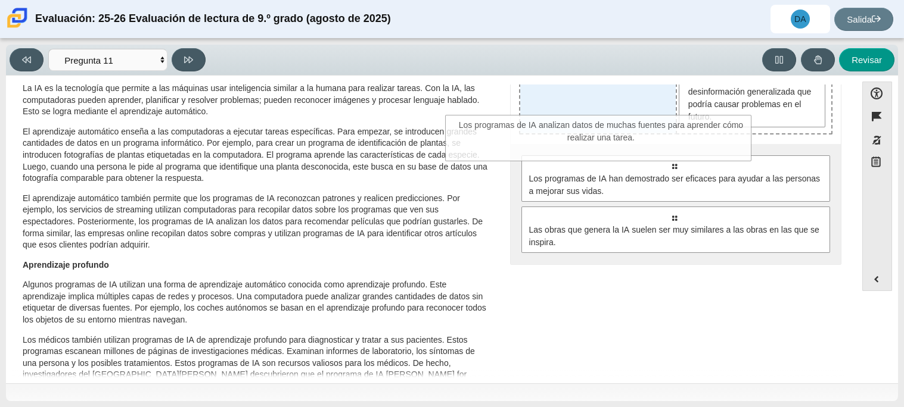
drag, startPoint x: 701, startPoint y: 272, endPoint x: 628, endPoint y: 123, distance: 165.2
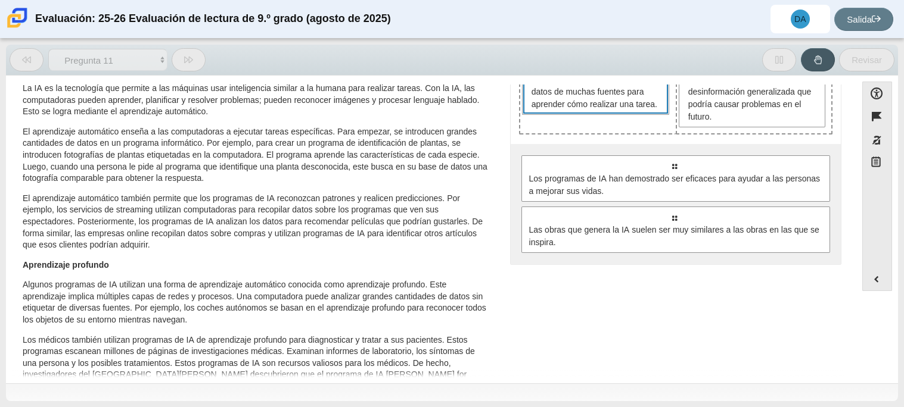
scroll to position [96, 0]
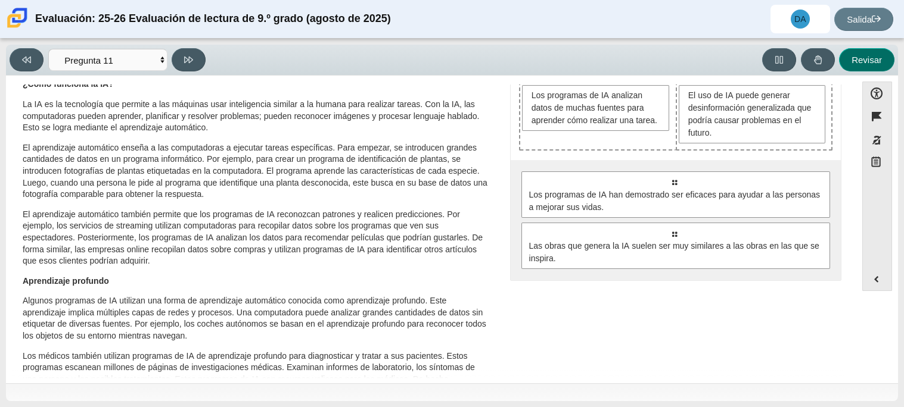
click at [863, 63] on font "Revisar" at bounding box center [866, 60] width 30 height 10
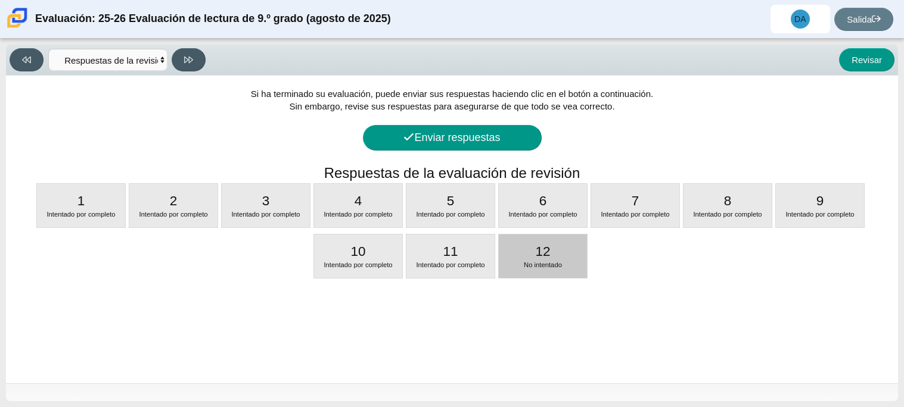
click at [513, 273] on div "12 No intentado" at bounding box center [543, 256] width 88 height 43
select select "c3effed4-44ce-4a19-bd96-1787f34e9b4c"
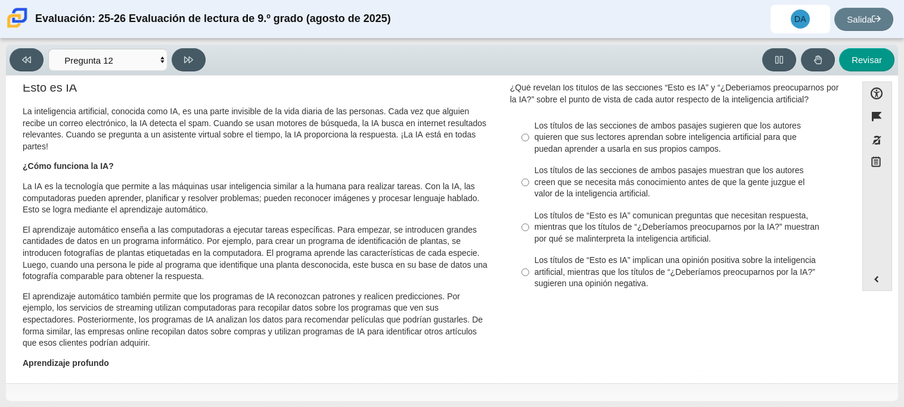
scroll to position [13, 0]
click at [724, 220] on font "Los títulos de “Esto es IA” comunican preguntas que necesitan respuesta, mientr…" at bounding box center [676, 229] width 285 height 34
click at [529, 220] on input "Los títulos de “Esto es IA” comunican preguntas que necesitan respuesta, mientr…" at bounding box center [525, 229] width 8 height 45
radio input "true"
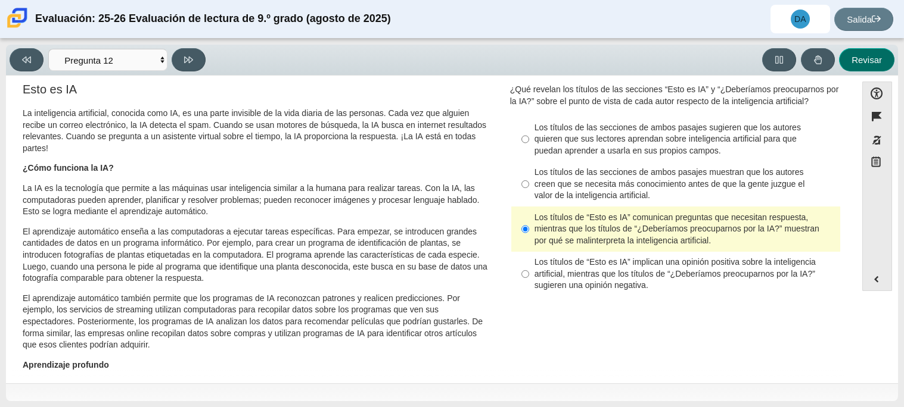
click at [870, 49] on button "Revisar" at bounding box center [866, 59] width 55 height 23
select select "review"
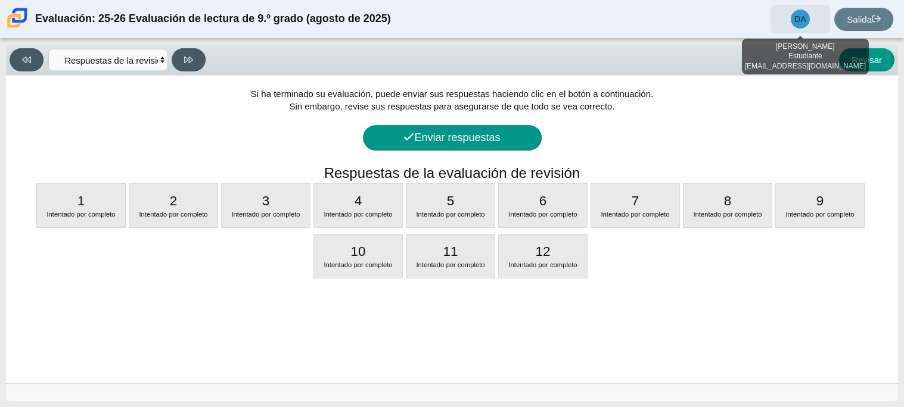
click at [793, 29] on span "DA" at bounding box center [800, 19] width 60 height 29
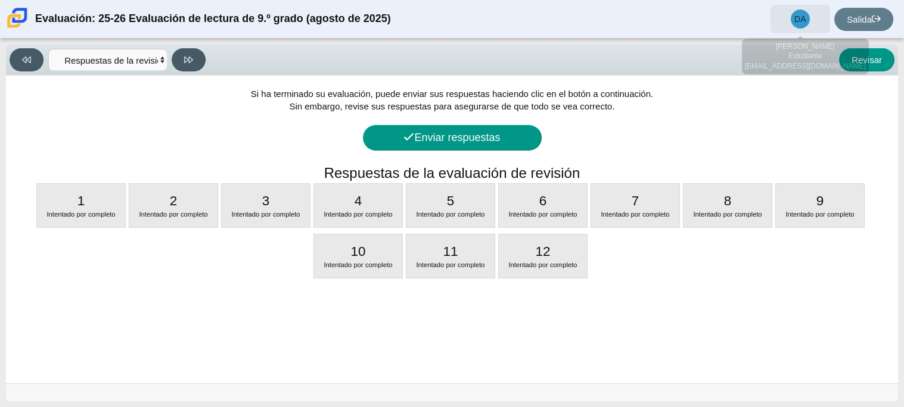
click at [823, 11] on span "DA" at bounding box center [800, 19] width 60 height 29
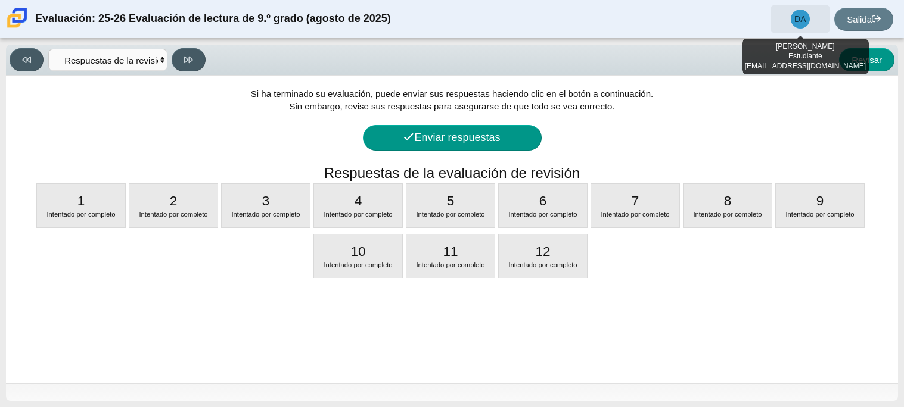
click at [796, 26] on span "DA" at bounding box center [799, 19] width 19 height 19
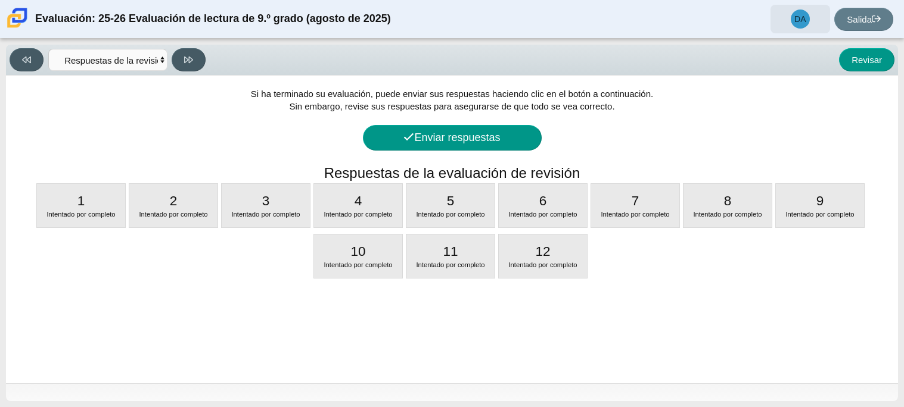
click at [793, 17] on span "DA" at bounding box center [799, 19] width 19 height 19
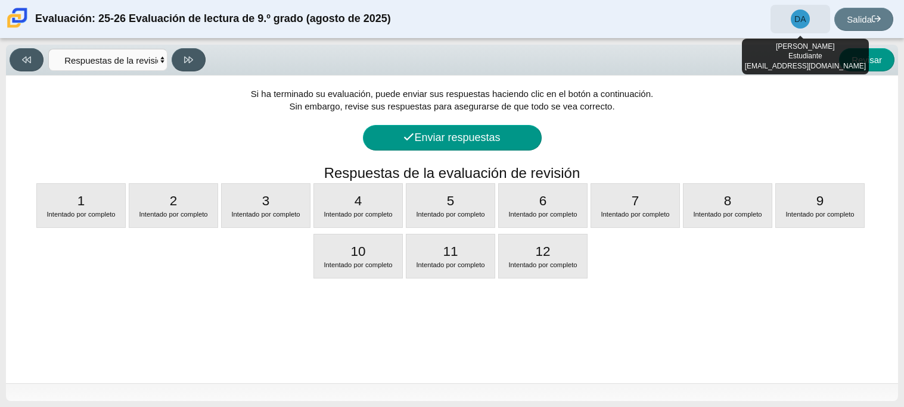
click at [793, 17] on span "DA" at bounding box center [799, 19] width 19 height 19
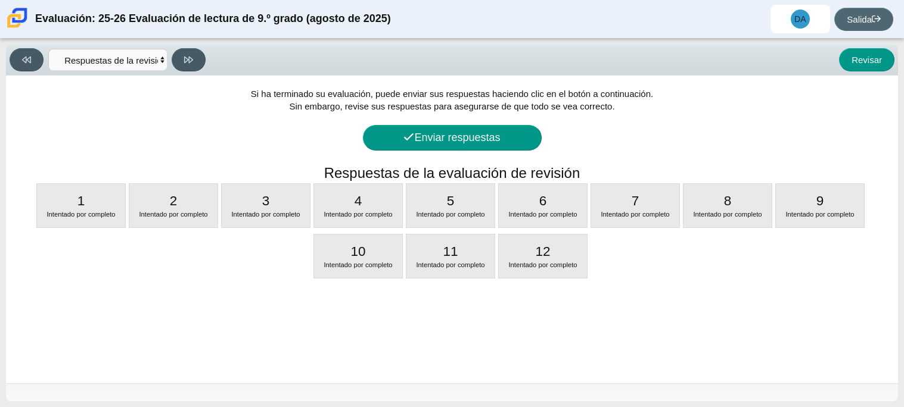
click at [876, 16] on icon at bounding box center [875, 18] width 9 height 9
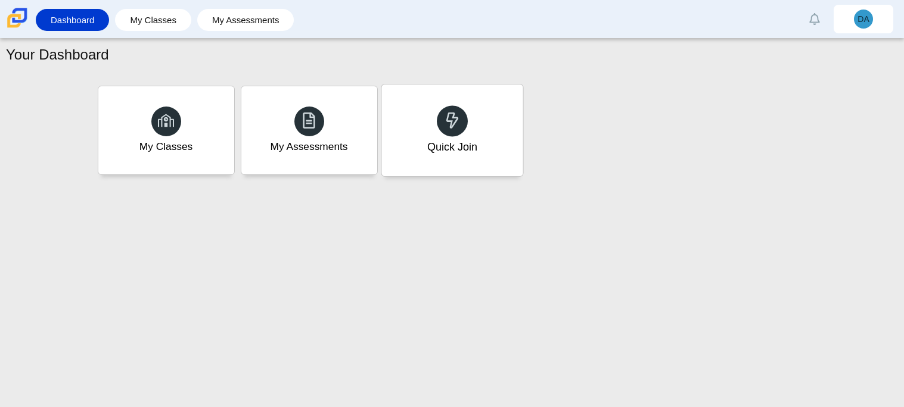
click at [409, 99] on div "Quick Join" at bounding box center [451, 131] width 141 height 92
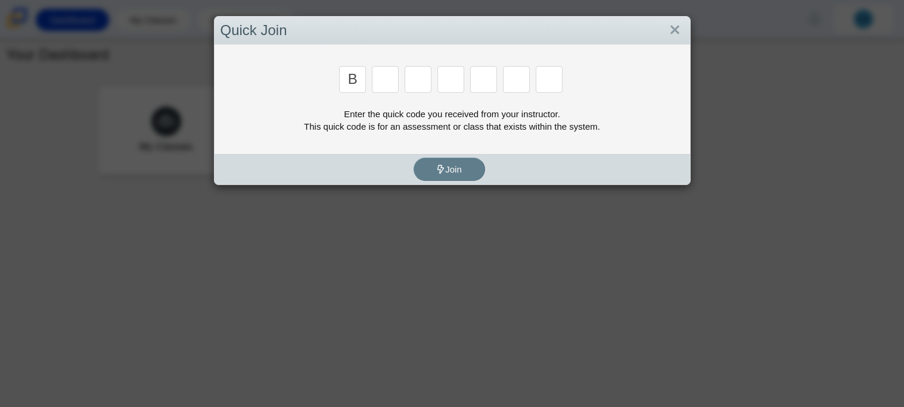
type input "b"
type input "m"
type input "3"
type input "5"
type input "3"
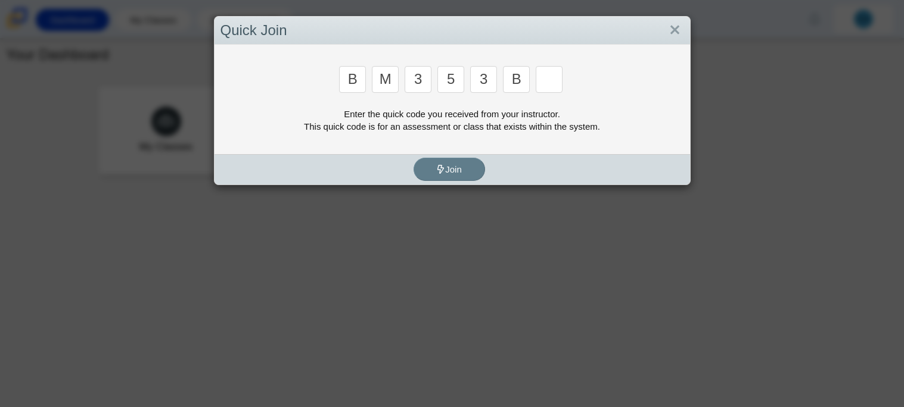
type input "b"
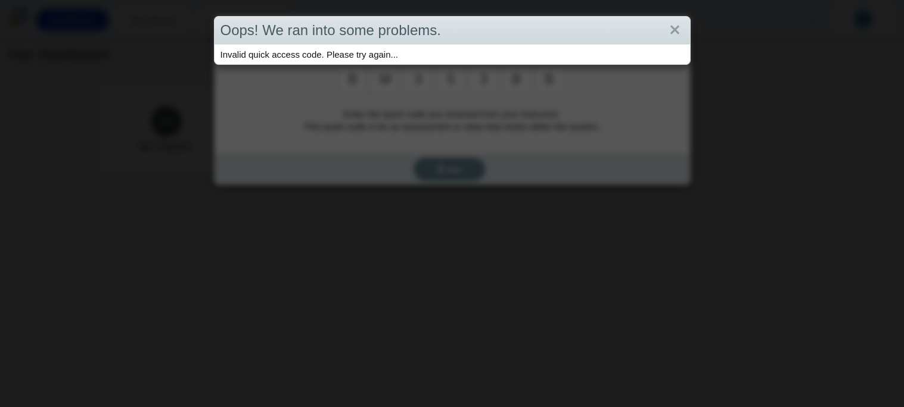
type input "b"
click at [518, 169] on div "Oops! We ran into some problems. Invalid quick access code. Please try again..." at bounding box center [452, 203] width 904 height 407
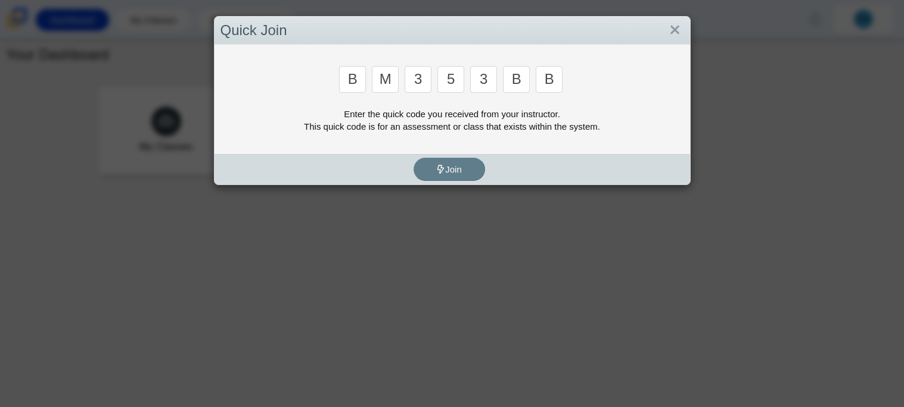
click at [550, 82] on input "b" at bounding box center [548, 79] width 27 height 27
type input "g"
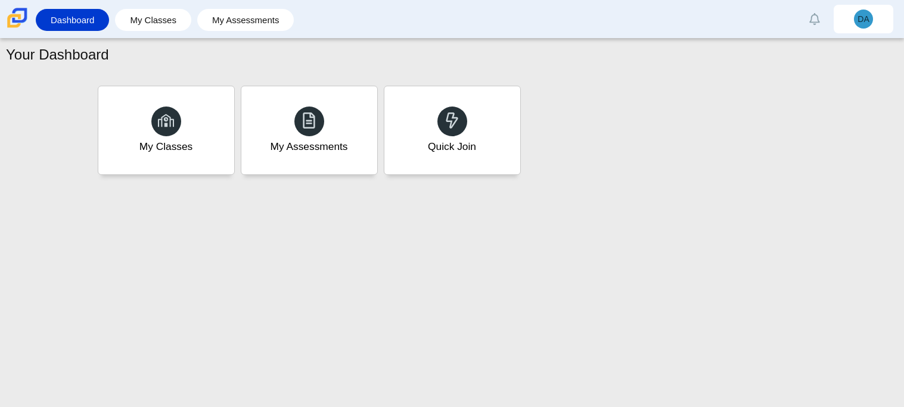
type input "b"
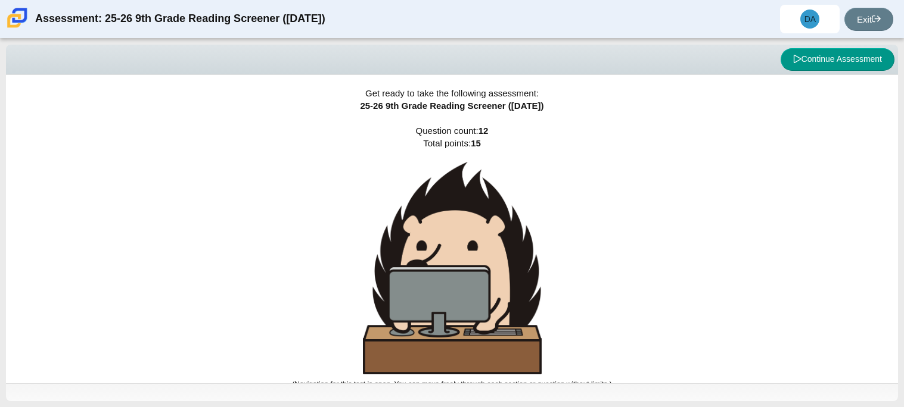
scroll to position [7, 0]
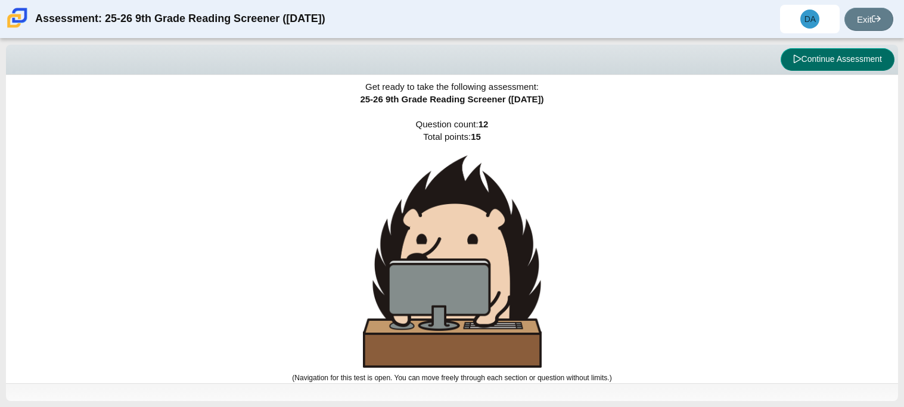
click at [861, 55] on button "Continue Assessment" at bounding box center [837, 59] width 114 height 23
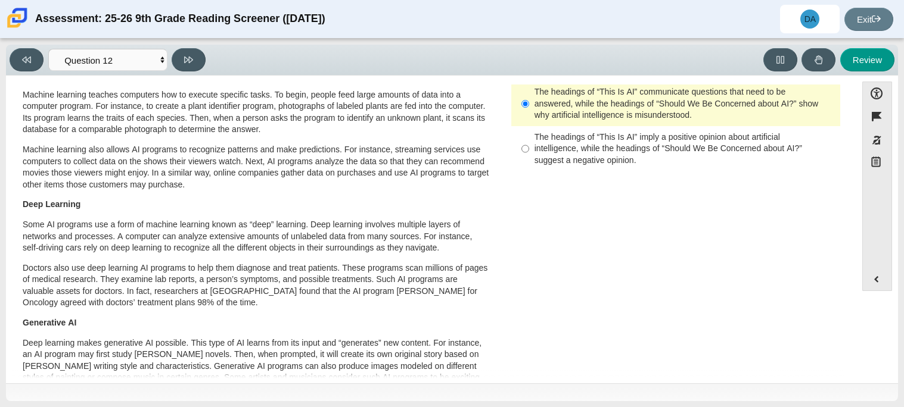
scroll to position [627, 0]
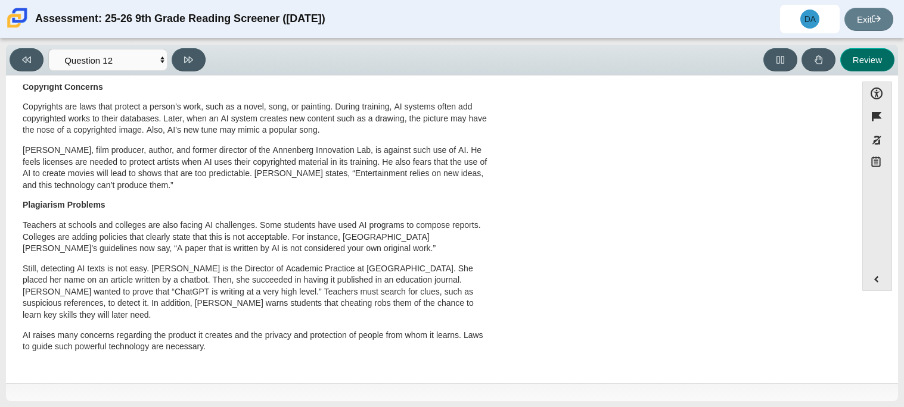
click at [872, 56] on button "Review" at bounding box center [867, 59] width 54 height 23
select select "review"
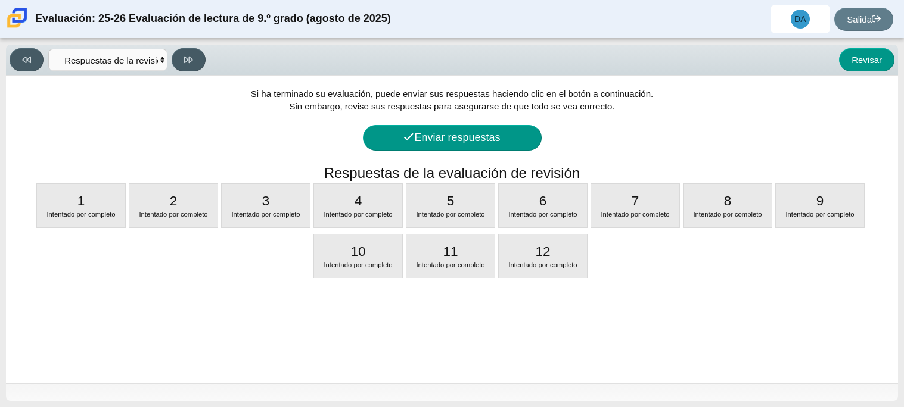
click at [640, 279] on div "Si ha terminado su evaluación, puede enviar sus respuestas haciendo clic en el …" at bounding box center [452, 230] width 892 height 308
click at [496, 142] on font "Enviar respuestas" at bounding box center [457, 138] width 86 height 12
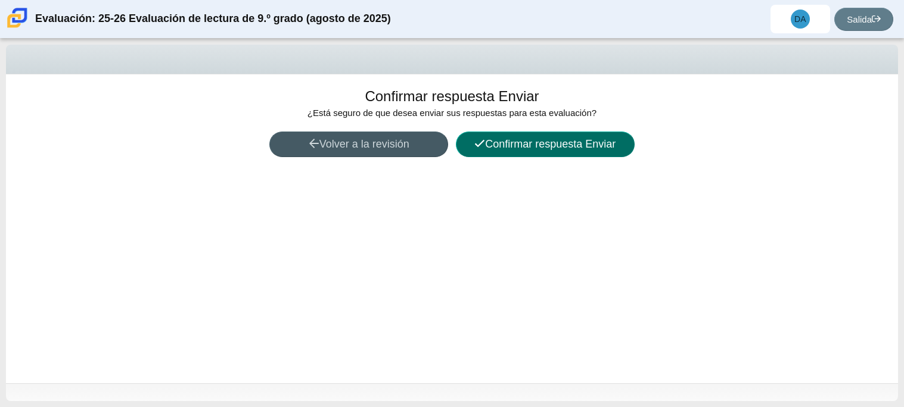
click at [558, 141] on font "Confirmar respuesta Enviar" at bounding box center [550, 144] width 130 height 12
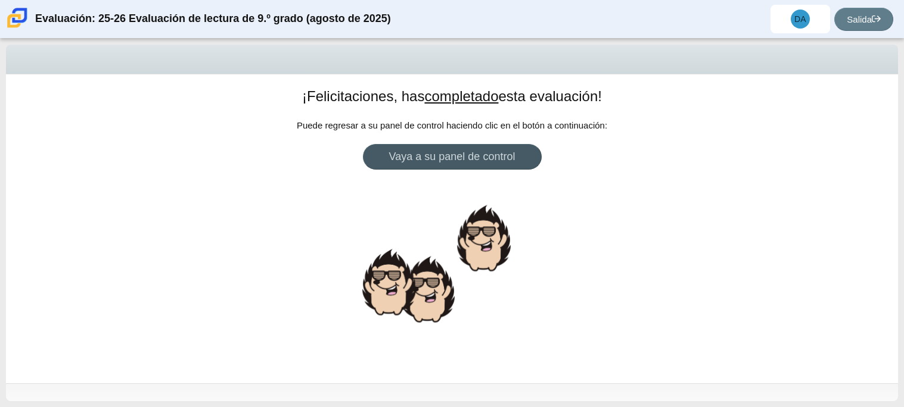
scroll to position [1, 0]
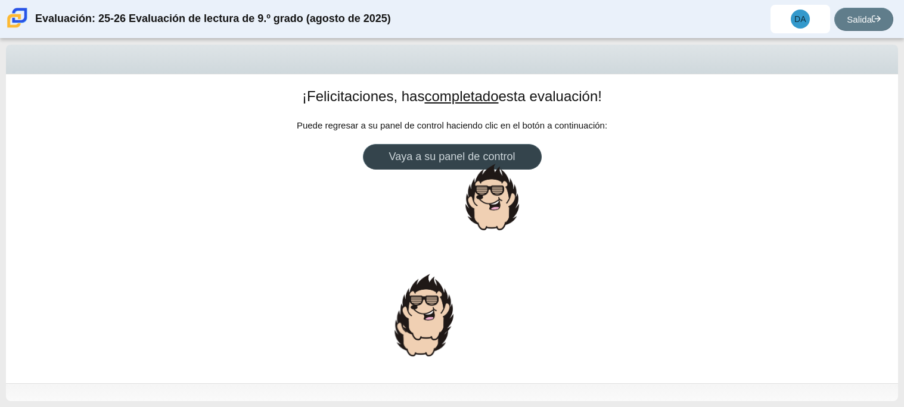
click at [464, 157] on font "Vaya a su panel de control" at bounding box center [452, 157] width 126 height 12
